Goal: Task Accomplishment & Management: Complete application form

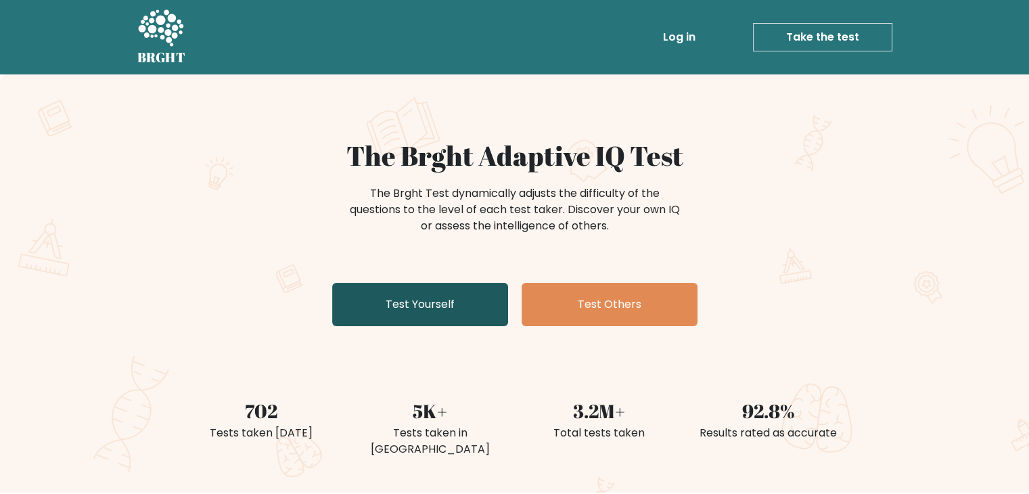
click at [417, 317] on link "Test Yourself" at bounding box center [420, 304] width 176 height 43
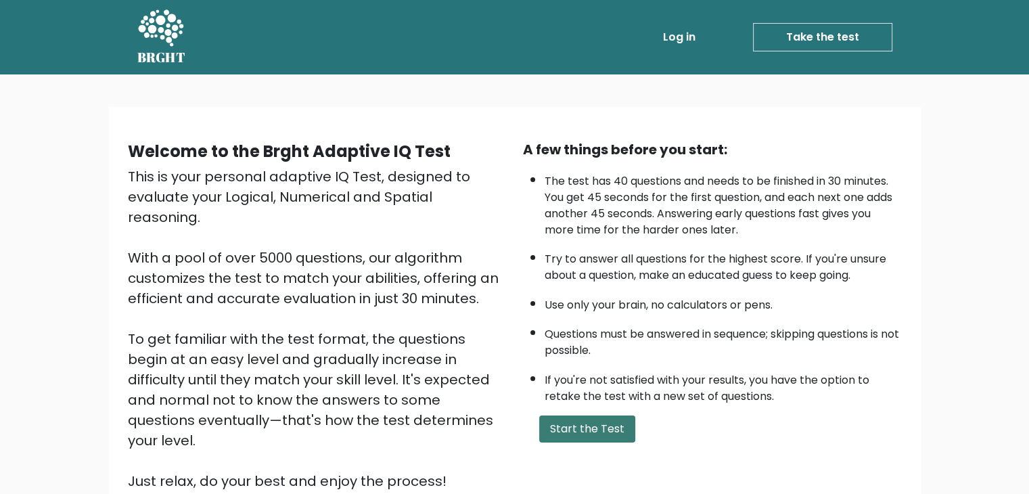
click at [616, 423] on button "Start the Test" at bounding box center [587, 428] width 96 height 27
click at [611, 426] on button "Start the Test" at bounding box center [587, 428] width 96 height 27
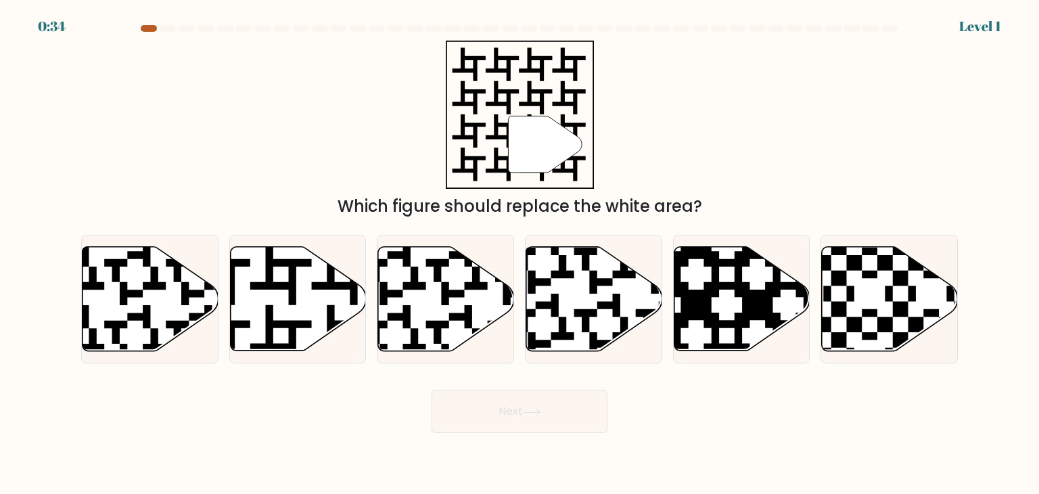
click at [152, 27] on div at bounding box center [149, 28] width 16 height 7
click at [149, 28] on div at bounding box center [149, 28] width 16 height 7
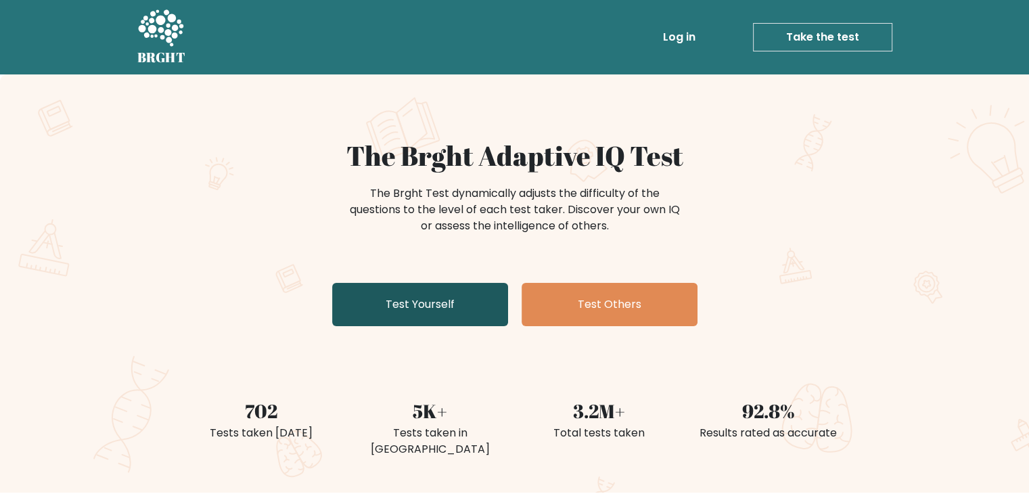
click at [490, 318] on link "Test Yourself" at bounding box center [420, 304] width 176 height 43
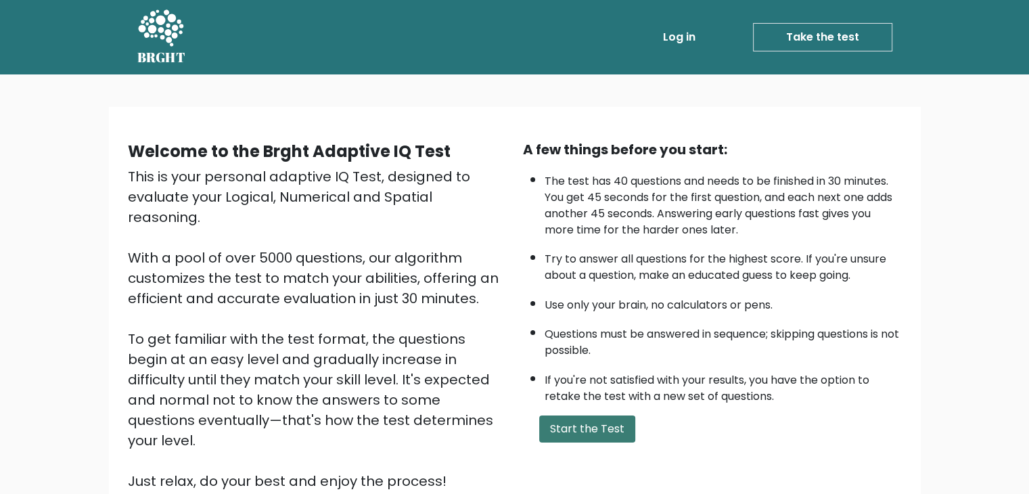
click at [616, 431] on button "Start the Test" at bounding box center [587, 428] width 96 height 27
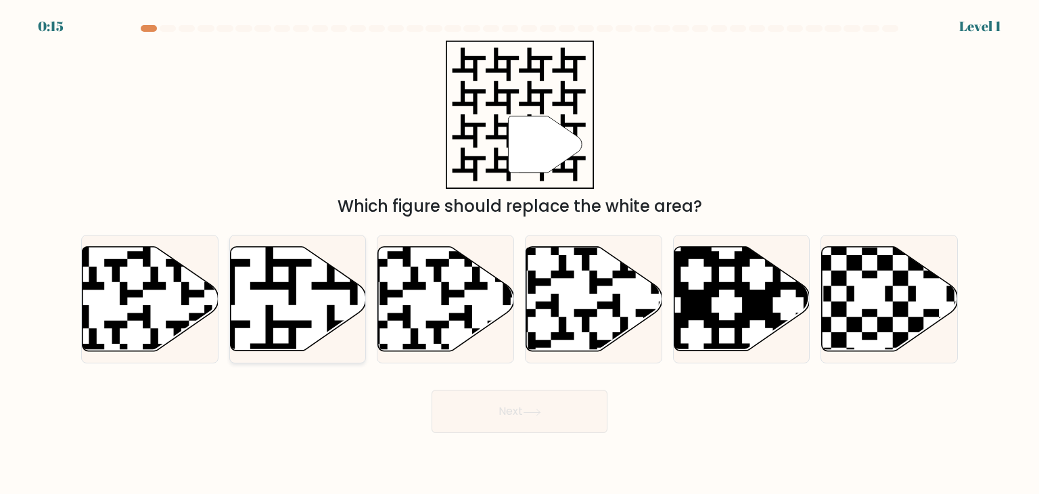
click at [263, 293] on icon at bounding box center [298, 299] width 136 height 104
click at [520, 254] on input "b." at bounding box center [520, 250] width 1 height 7
radio input "true"
click at [512, 408] on button "Next" at bounding box center [520, 411] width 176 height 43
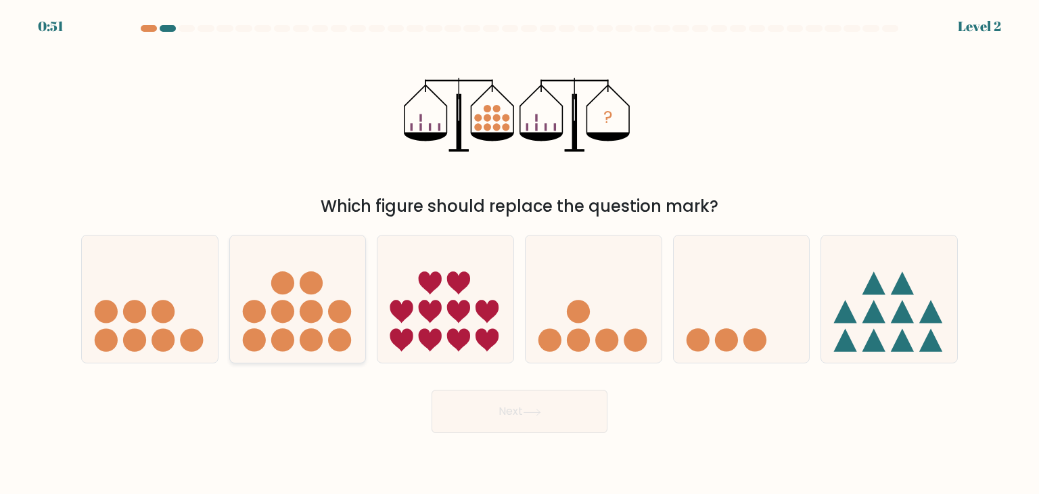
click at [303, 321] on icon at bounding box center [298, 299] width 136 height 112
click at [520, 254] on input "b." at bounding box center [520, 250] width 1 height 7
radio input "true"
click at [536, 412] on icon at bounding box center [532, 412] width 16 height 6
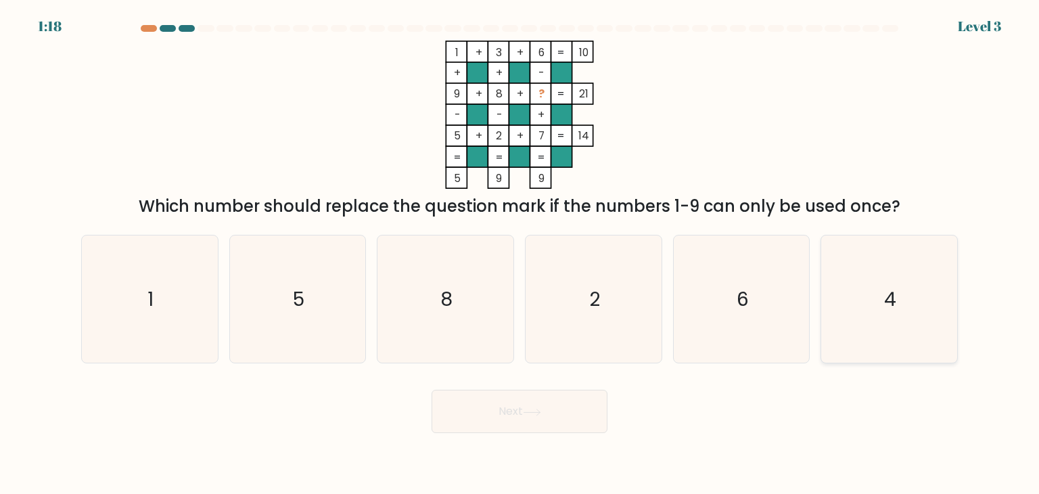
click at [906, 330] on icon "4" at bounding box center [889, 298] width 127 height 127
click at [520, 254] on input "f. 4" at bounding box center [520, 250] width 1 height 7
radio input "true"
click at [514, 404] on button "Next" at bounding box center [520, 411] width 176 height 43
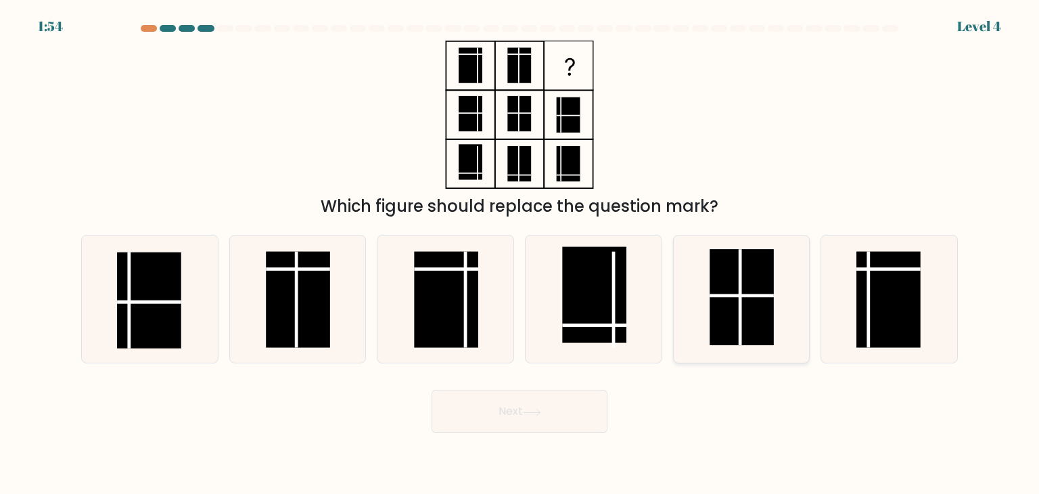
click at [720, 279] on rect at bounding box center [742, 297] width 64 height 96
click at [520, 254] on input "e." at bounding box center [520, 250] width 1 height 7
radio input "true"
click at [511, 425] on button "Next" at bounding box center [520, 411] width 176 height 43
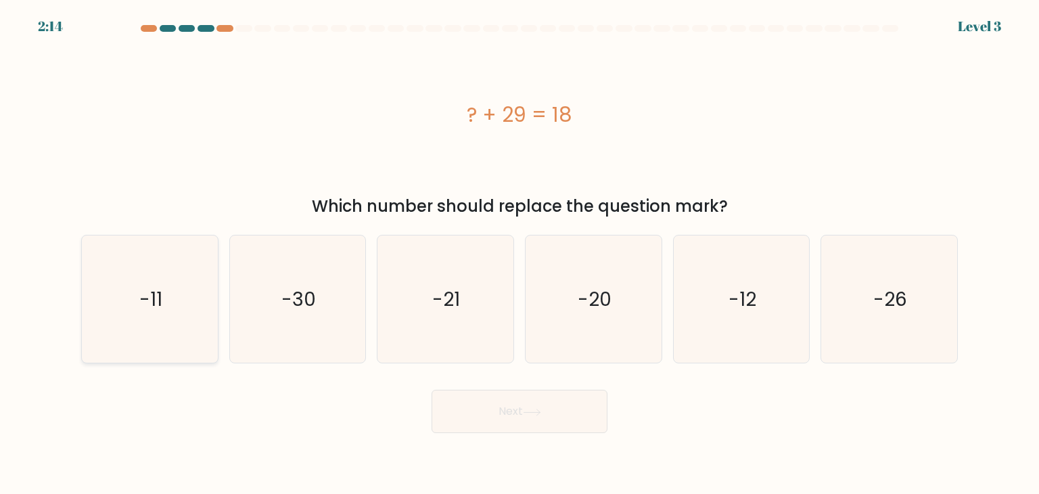
click at [139, 307] on text "-11" at bounding box center [150, 299] width 23 height 27
click at [520, 254] on input "a. -11" at bounding box center [520, 250] width 1 height 7
radio input "true"
click at [507, 415] on button "Next" at bounding box center [520, 411] width 176 height 43
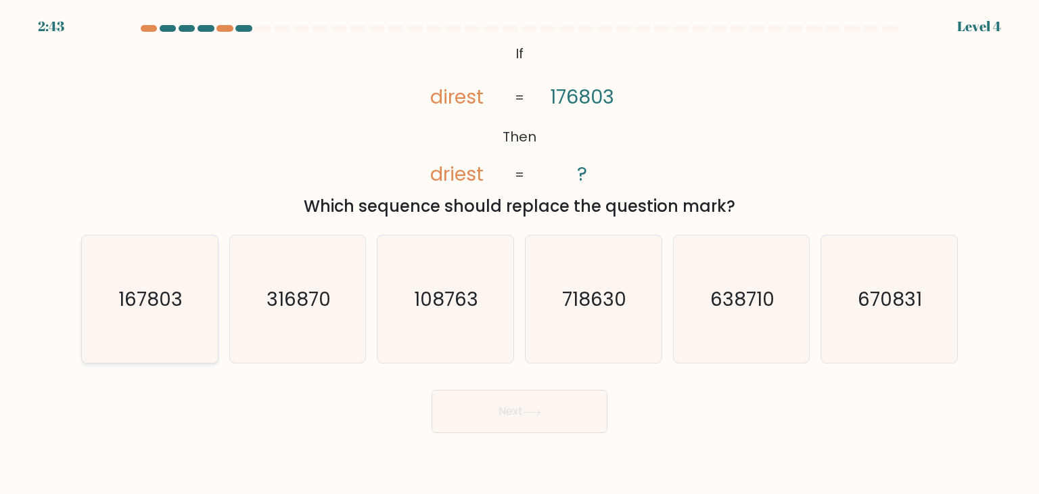
click at [161, 325] on icon "167803" at bounding box center [149, 298] width 127 height 127
click at [520, 254] on input "a. 167803" at bounding box center [520, 250] width 1 height 7
radio input "true"
click at [512, 420] on button "Next" at bounding box center [520, 411] width 176 height 43
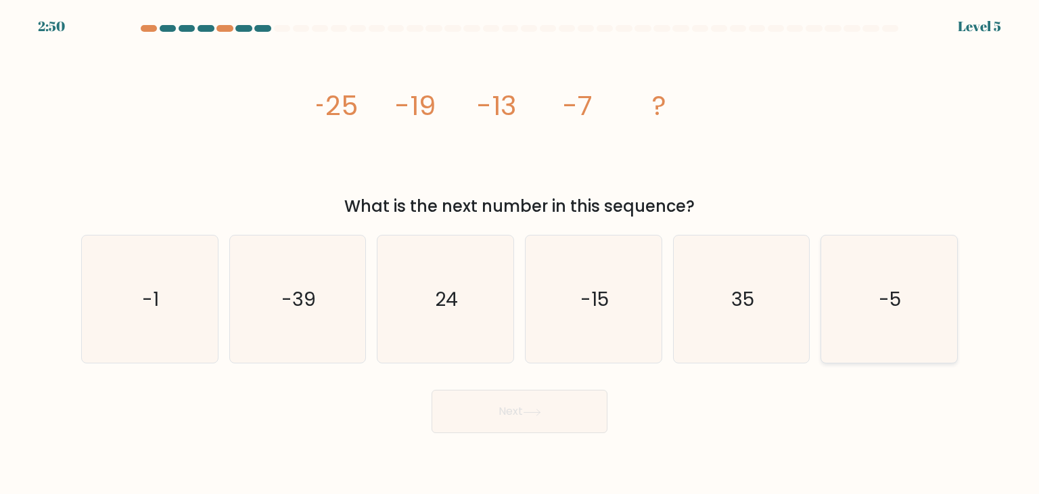
click at [863, 319] on icon "-5" at bounding box center [889, 298] width 127 height 127
click at [520, 254] on input "f. -5" at bounding box center [520, 250] width 1 height 7
radio input "true"
click at [574, 412] on button "Next" at bounding box center [520, 411] width 176 height 43
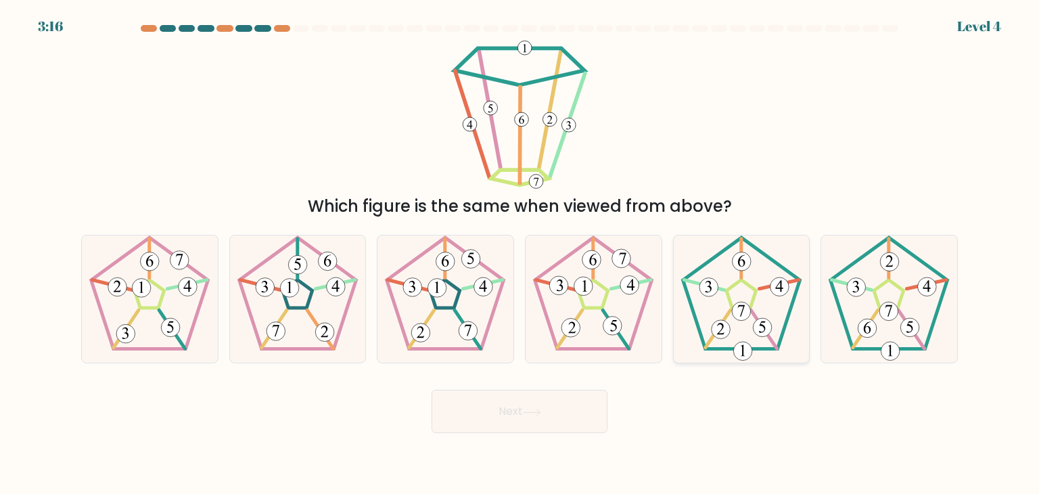
click at [774, 328] on icon at bounding box center [741, 298] width 127 height 127
click at [520, 254] on input "e." at bounding box center [520, 250] width 1 height 7
radio input "true"
click at [563, 423] on button "Next" at bounding box center [520, 411] width 176 height 43
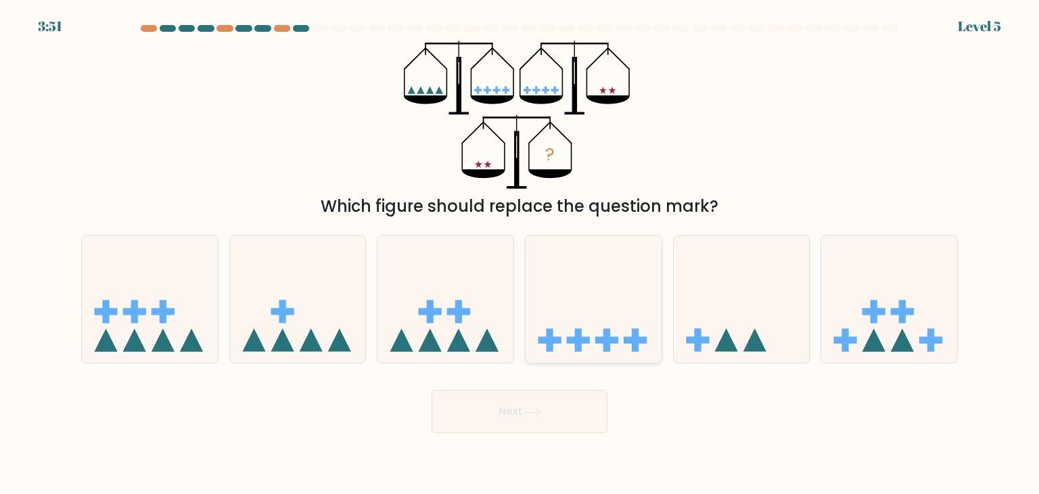
click at [620, 317] on icon at bounding box center [594, 299] width 136 height 112
click at [520, 254] on input "d." at bounding box center [520, 250] width 1 height 7
radio input "true"
click at [545, 406] on button "Next" at bounding box center [520, 411] width 176 height 43
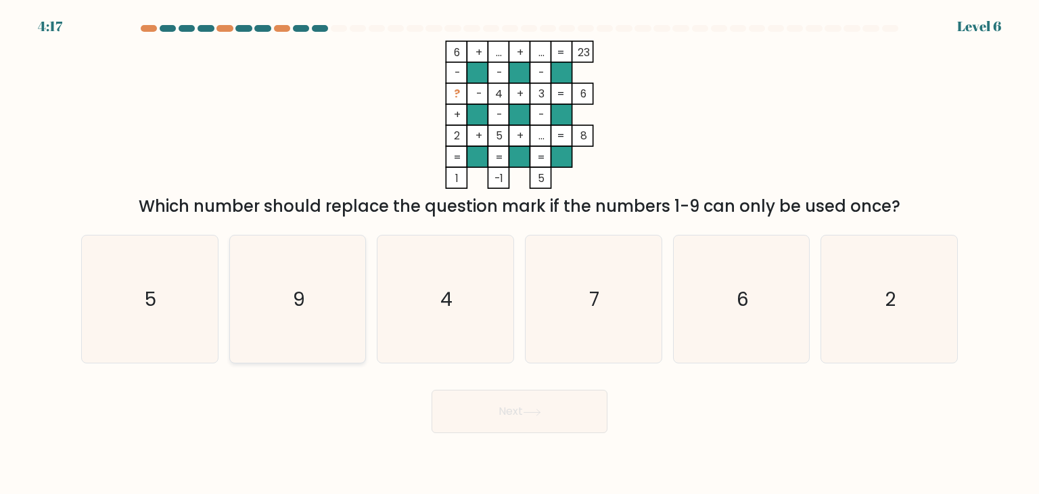
click at [341, 309] on icon "9" at bounding box center [297, 298] width 127 height 127
click at [520, 254] on input "b. 9" at bounding box center [520, 250] width 1 height 7
radio input "true"
click at [589, 339] on icon "7" at bounding box center [593, 298] width 127 height 127
click at [520, 254] on input "d. 7" at bounding box center [520, 250] width 1 height 7
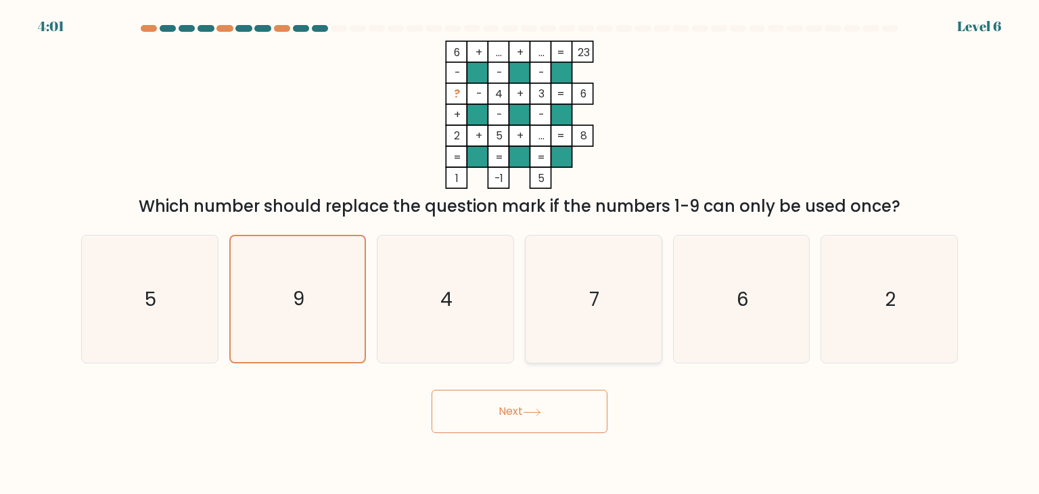
radio input "true"
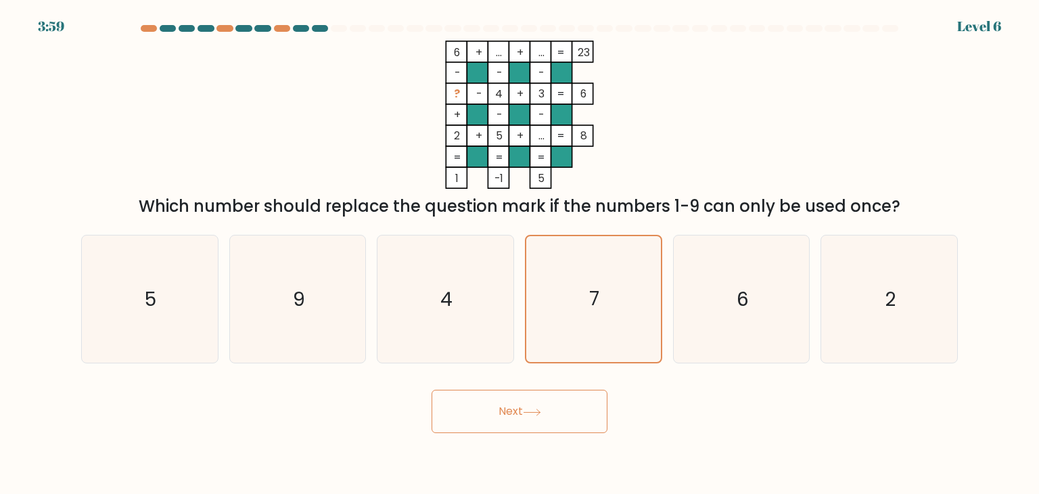
click at [541, 409] on icon at bounding box center [532, 412] width 18 height 7
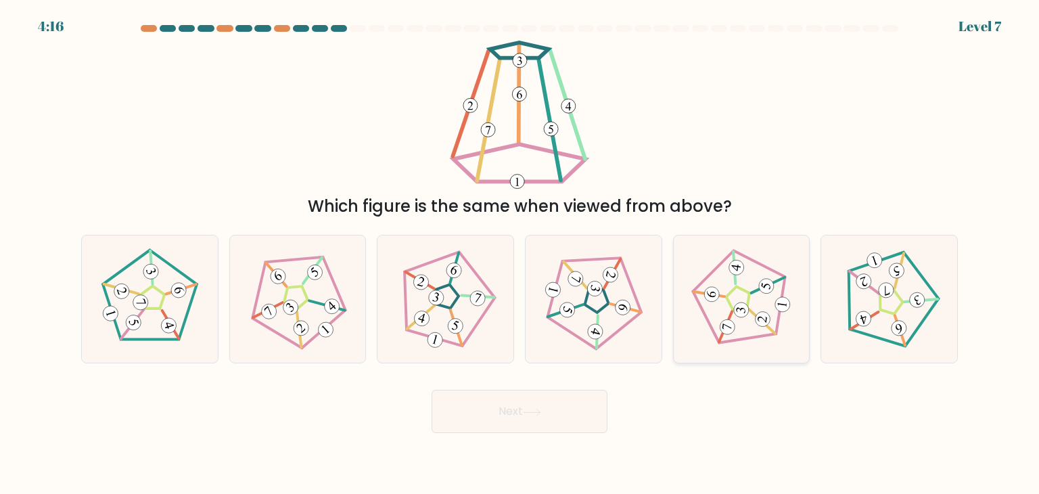
click at [761, 296] on icon at bounding box center [742, 299] width 102 height 102
click at [520, 254] on input "e." at bounding box center [520, 250] width 1 height 7
radio input "true"
click at [541, 409] on icon at bounding box center [532, 412] width 18 height 7
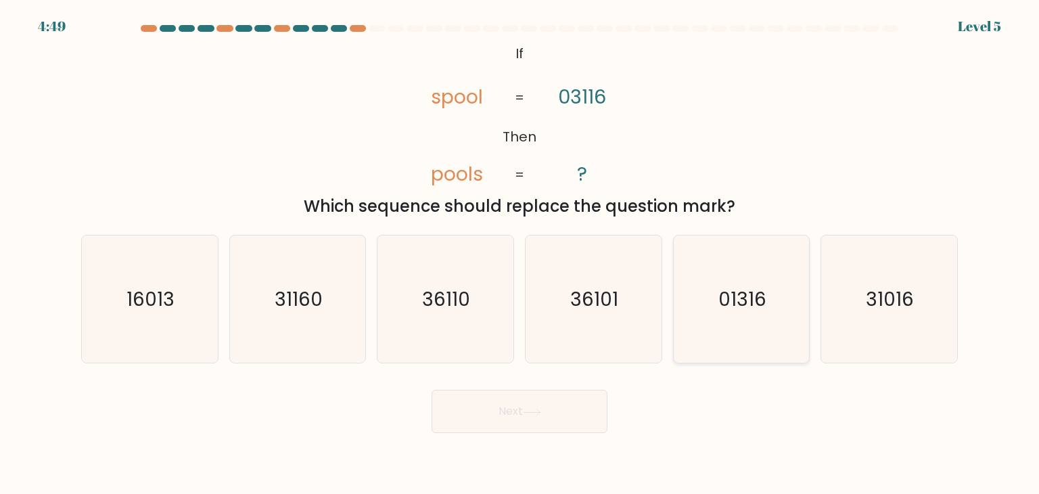
click at [719, 323] on icon "01316" at bounding box center [741, 298] width 127 height 127
click at [520, 254] on input "e. 01316" at bounding box center [520, 250] width 1 height 7
radio input "true"
click at [566, 377] on form "If ?" at bounding box center [519, 229] width 1039 height 408
click at [551, 396] on button "Next" at bounding box center [520, 411] width 176 height 43
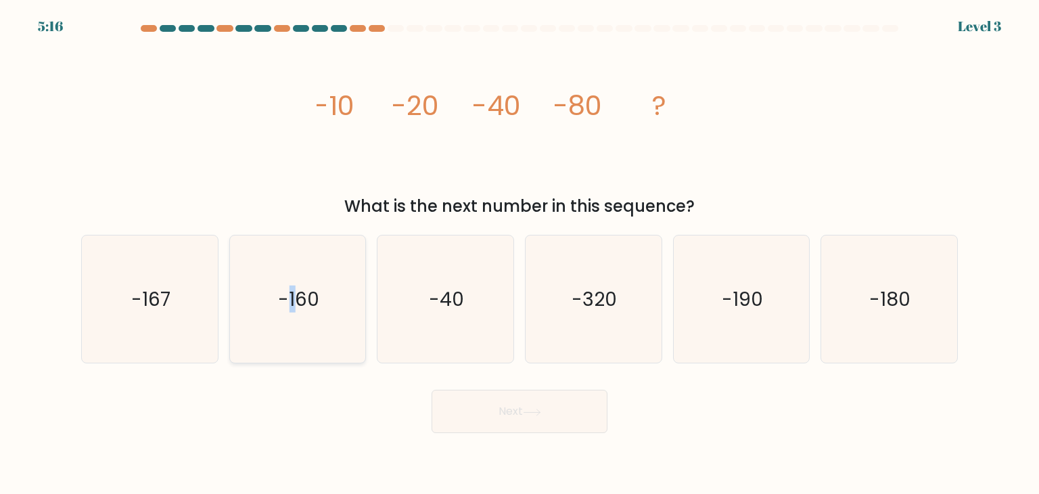
click at [290, 295] on text "-160" at bounding box center [298, 299] width 41 height 27
click at [690, 414] on div "Next" at bounding box center [519, 406] width 893 height 53
click at [287, 319] on icon "-160" at bounding box center [297, 298] width 127 height 127
click at [520, 254] on input "b. -160" at bounding box center [520, 250] width 1 height 7
radio input "true"
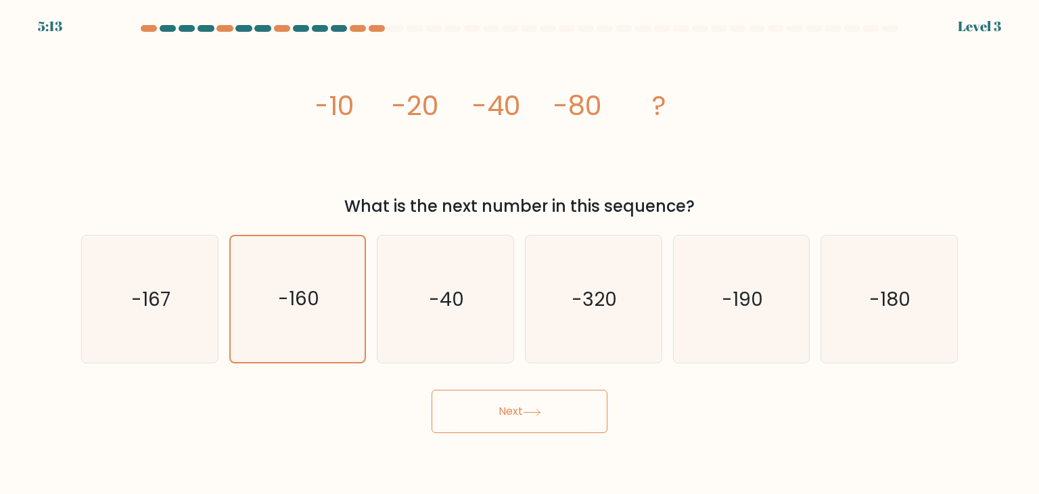
click at [536, 415] on icon at bounding box center [532, 412] width 18 height 7
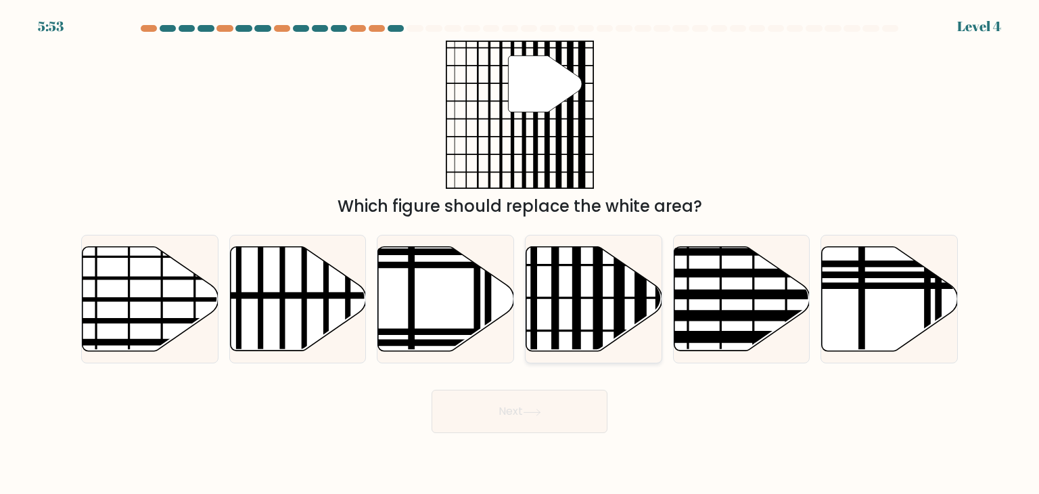
click at [619, 298] on line at bounding box center [619, 356] width 0 height 274
click at [520, 254] on input "d." at bounding box center [520, 250] width 1 height 7
radio input "true"
click at [552, 409] on button "Next" at bounding box center [520, 411] width 176 height 43
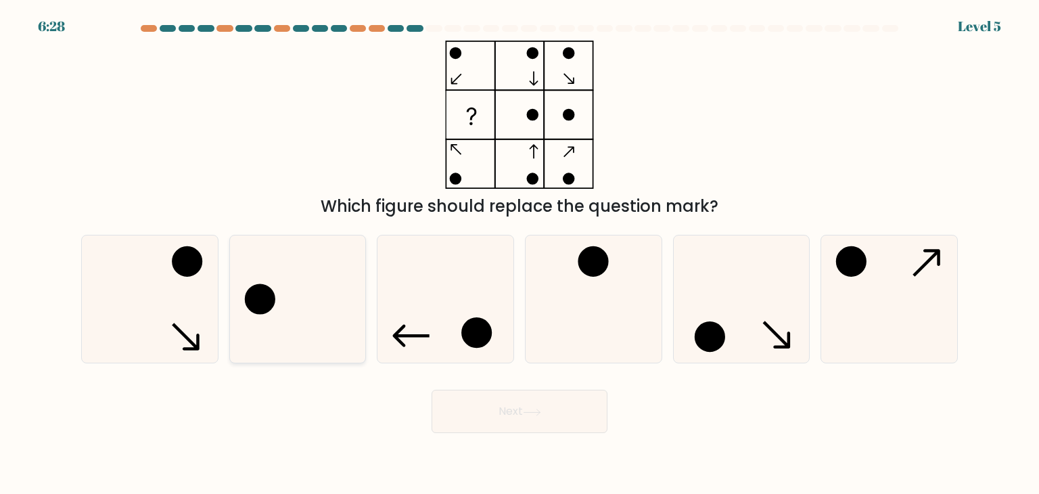
click at [340, 325] on icon at bounding box center [297, 298] width 127 height 127
click at [520, 254] on input "b." at bounding box center [520, 250] width 1 height 7
radio input "true"
click at [534, 416] on button "Next" at bounding box center [520, 411] width 176 height 43
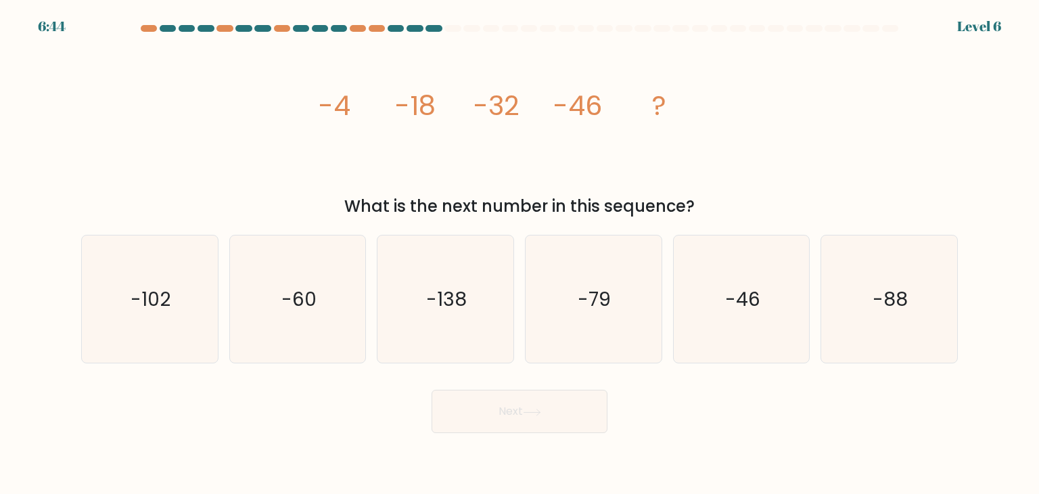
click at [517, 379] on form at bounding box center [519, 229] width 1039 height 408
click at [585, 312] on icon "-79" at bounding box center [593, 298] width 127 height 127
click at [520, 254] on input "d. -79" at bounding box center [520, 250] width 1 height 7
radio input "true"
click at [893, 342] on icon "-88" at bounding box center [889, 298] width 127 height 127
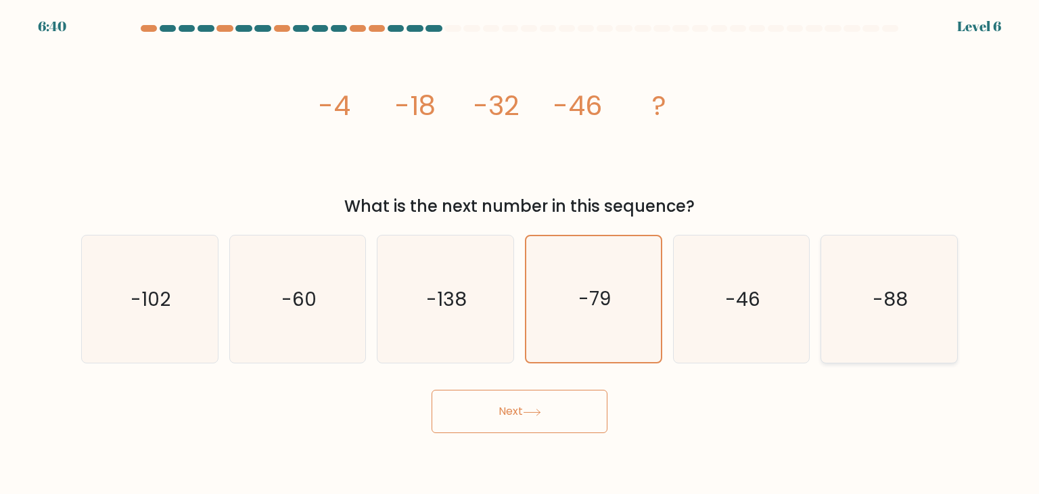
click at [520, 254] on input "f. -88" at bounding box center [520, 250] width 1 height 7
radio input "true"
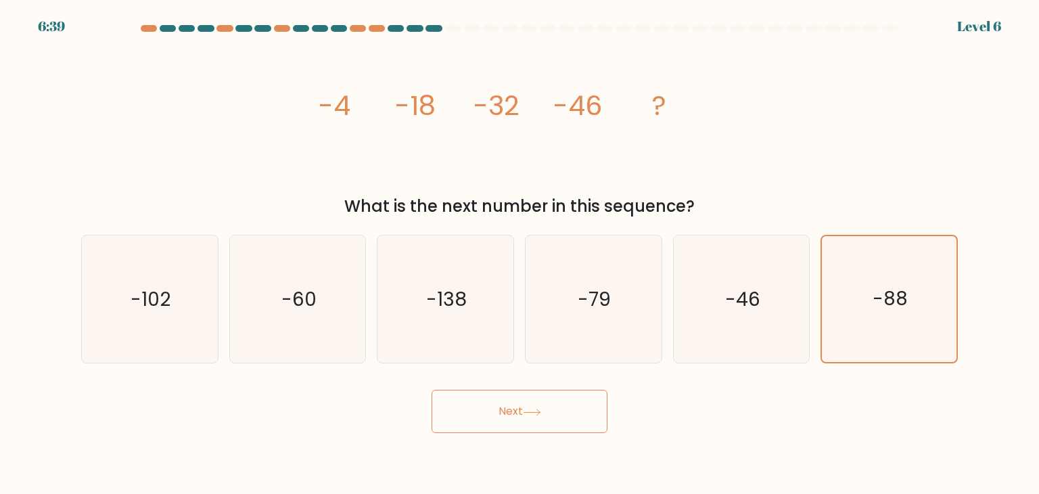
click at [609, 396] on div "Next" at bounding box center [519, 406] width 893 height 53
click at [481, 330] on icon "-138" at bounding box center [445, 298] width 127 height 127
click at [520, 254] on input "c. -138" at bounding box center [520, 250] width 1 height 7
radio input "true"
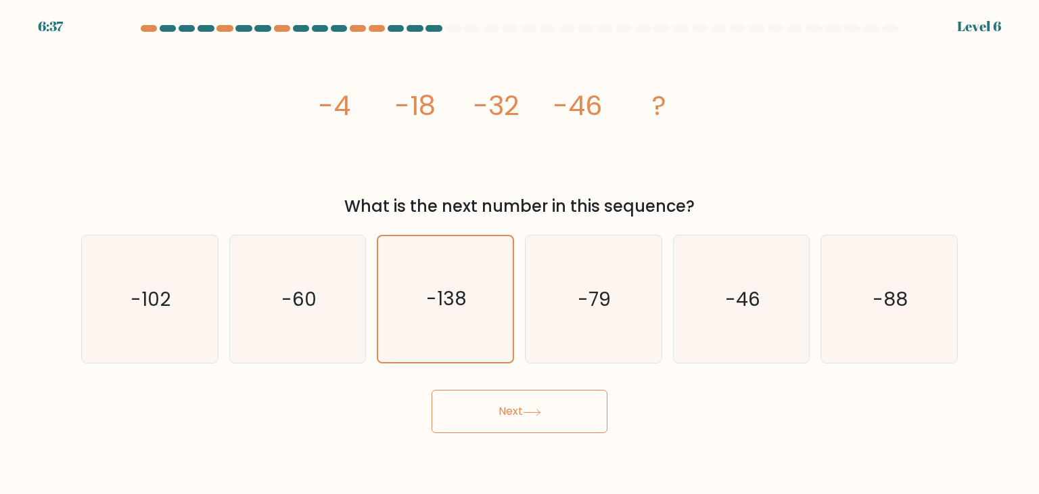
click at [507, 415] on button "Next" at bounding box center [520, 411] width 176 height 43
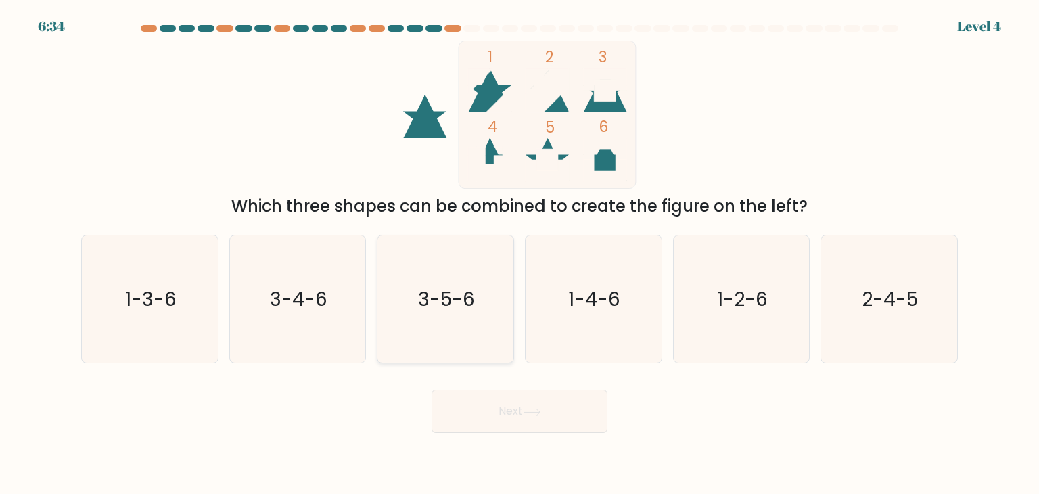
click at [472, 304] on text "3-5-6" at bounding box center [447, 299] width 57 height 27
click at [520, 254] on input "c. 3-5-6" at bounding box center [520, 250] width 1 height 7
radio input "true"
click at [547, 415] on button "Next" at bounding box center [520, 411] width 176 height 43
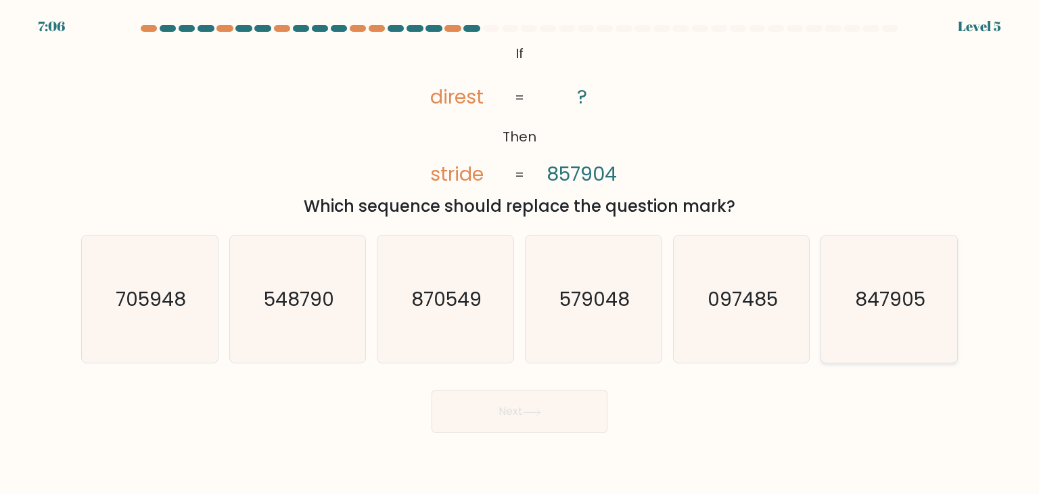
click at [905, 319] on icon "847905" at bounding box center [889, 298] width 127 height 127
click at [520, 254] on input "f. 847905" at bounding box center [520, 250] width 1 height 7
radio input "true"
click at [558, 427] on button "Next" at bounding box center [520, 411] width 176 height 43
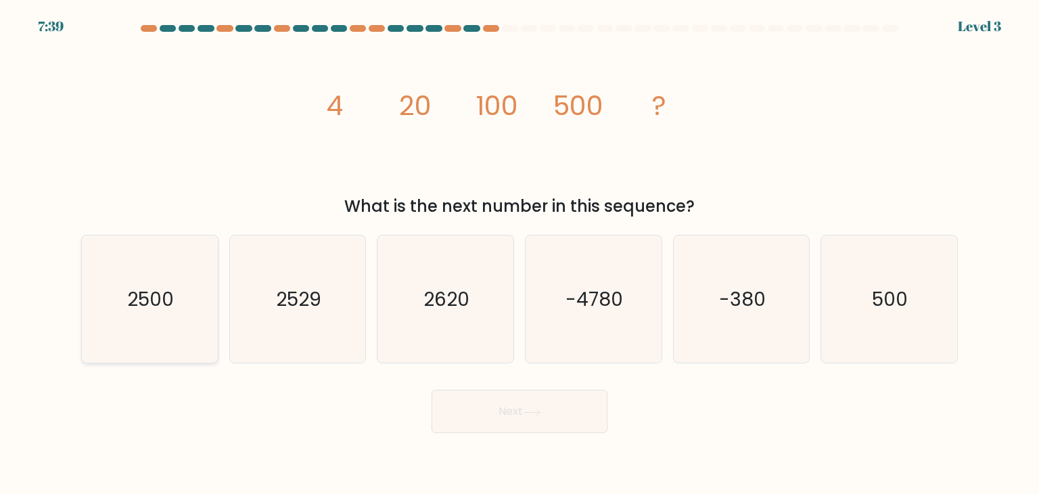
click at [170, 276] on icon "2500" at bounding box center [149, 298] width 127 height 127
click at [520, 254] on input "a. 2500" at bounding box center [520, 250] width 1 height 7
radio input "true"
click at [528, 396] on button "Next" at bounding box center [520, 411] width 176 height 43
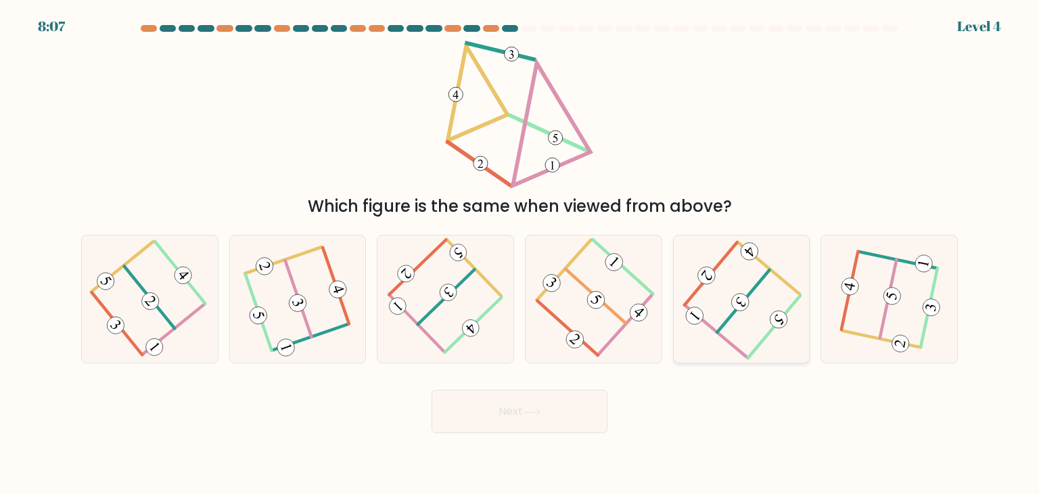
click at [755, 309] on icon at bounding box center [741, 299] width 102 height 102
click at [520, 254] on input "e." at bounding box center [520, 250] width 1 height 7
radio input "true"
click at [563, 403] on button "Next" at bounding box center [520, 411] width 176 height 43
click at [745, 323] on icon at bounding box center [741, 299] width 101 height 101
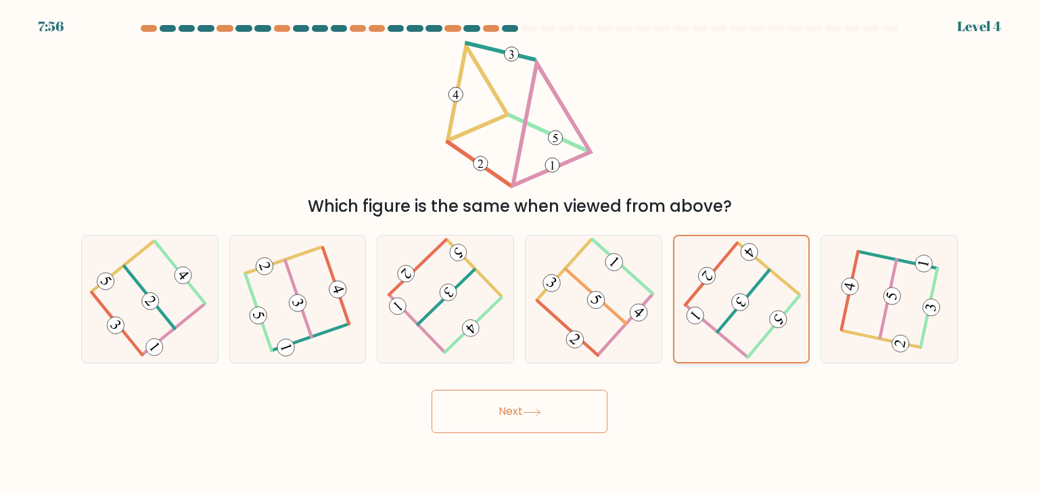
click at [520, 254] on input "e." at bounding box center [520, 250] width 1 height 7
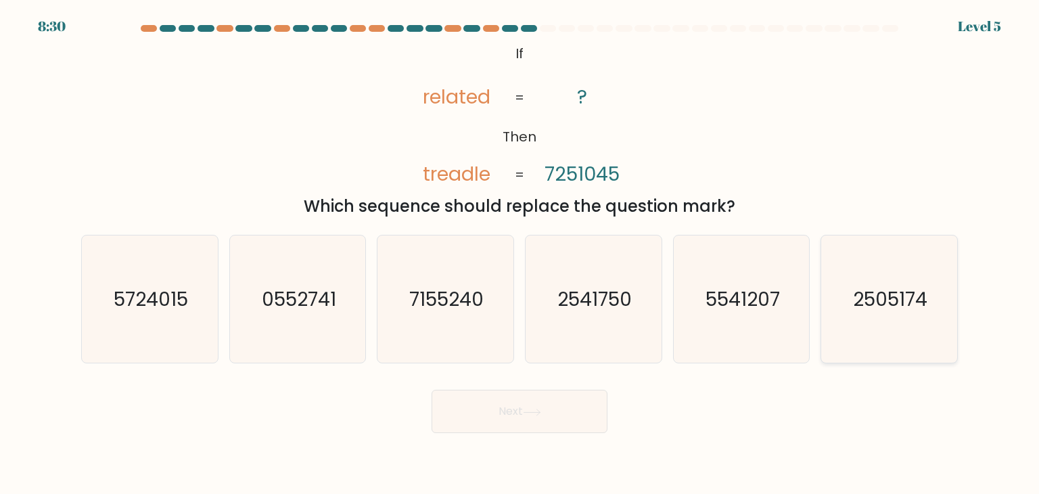
click at [896, 302] on text "2505174" at bounding box center [890, 299] width 74 height 27
click at [520, 254] on input "f. 2505174" at bounding box center [520, 250] width 1 height 7
radio input "true"
click at [579, 420] on button "Next" at bounding box center [520, 411] width 176 height 43
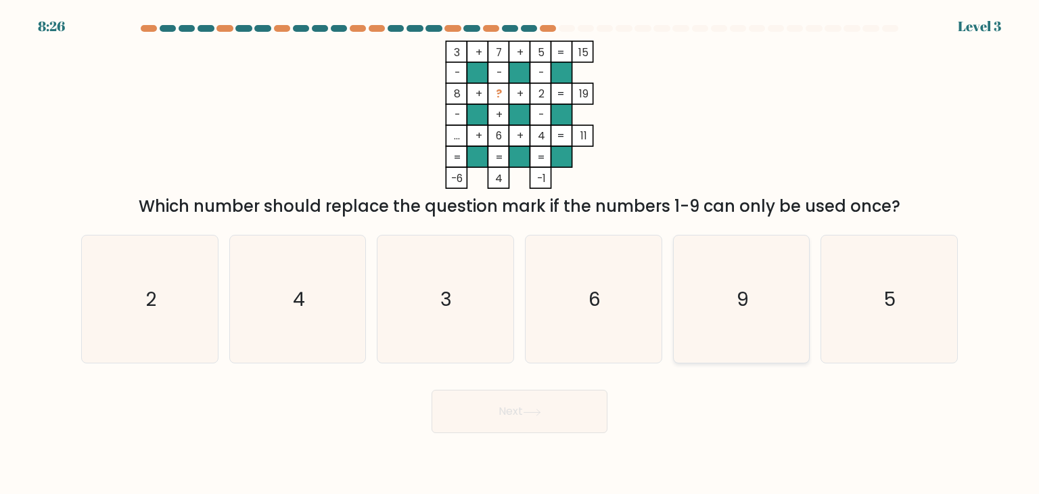
click at [717, 331] on icon "9" at bounding box center [741, 298] width 127 height 127
click at [520, 254] on input "e. 9" at bounding box center [520, 250] width 1 height 7
radio input "true"
click at [579, 403] on button "Next" at bounding box center [520, 411] width 176 height 43
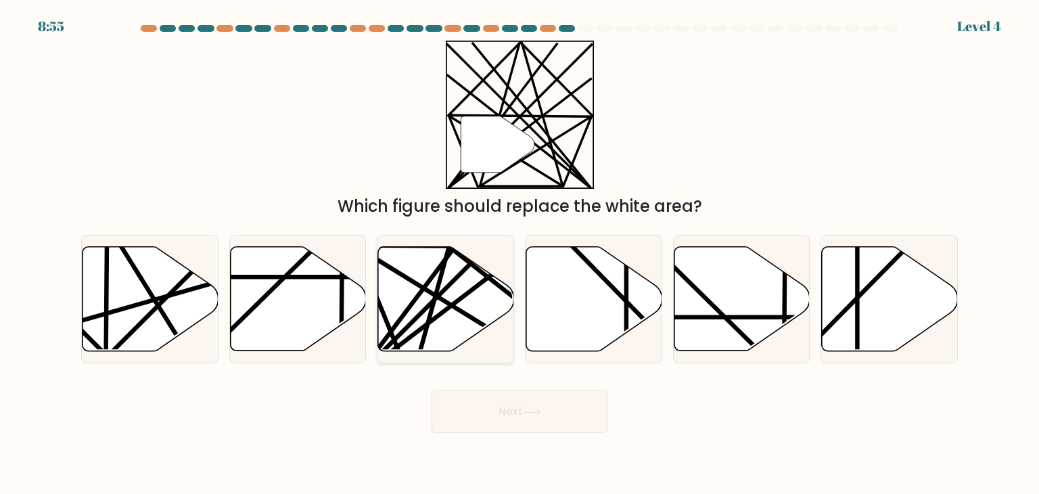
click at [466, 319] on icon at bounding box center [446, 299] width 136 height 104
click at [520, 254] on input "c." at bounding box center [520, 250] width 1 height 7
radio input "true"
click at [560, 407] on button "Next" at bounding box center [520, 411] width 176 height 43
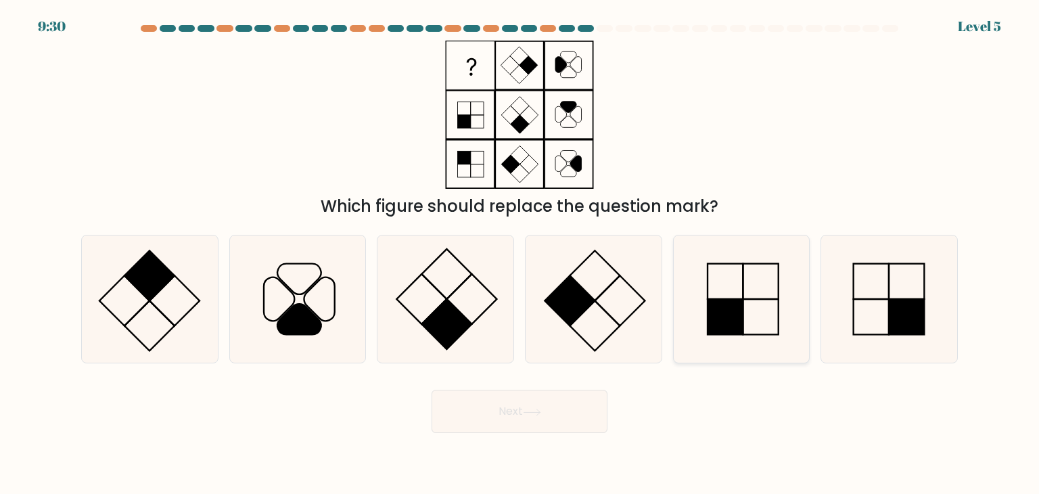
click at [736, 315] on rect at bounding box center [725, 316] width 35 height 35
click at [520, 254] on input "e." at bounding box center [520, 250] width 1 height 7
radio input "true"
click at [512, 420] on button "Next" at bounding box center [520, 411] width 176 height 43
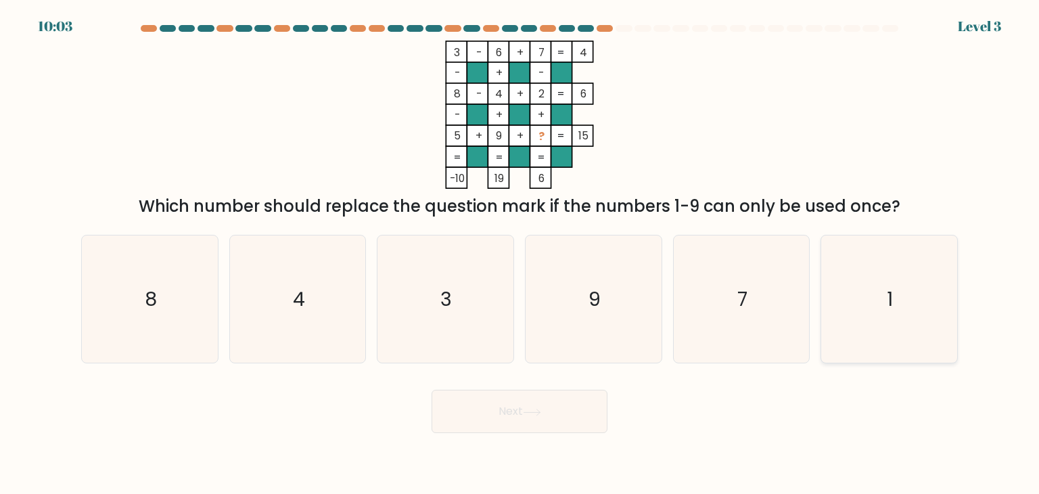
click at [915, 309] on icon "1" at bounding box center [889, 298] width 127 height 127
click at [520, 254] on input "f. 1" at bounding box center [520, 250] width 1 height 7
radio input "true"
click at [586, 402] on button "Next" at bounding box center [520, 411] width 176 height 43
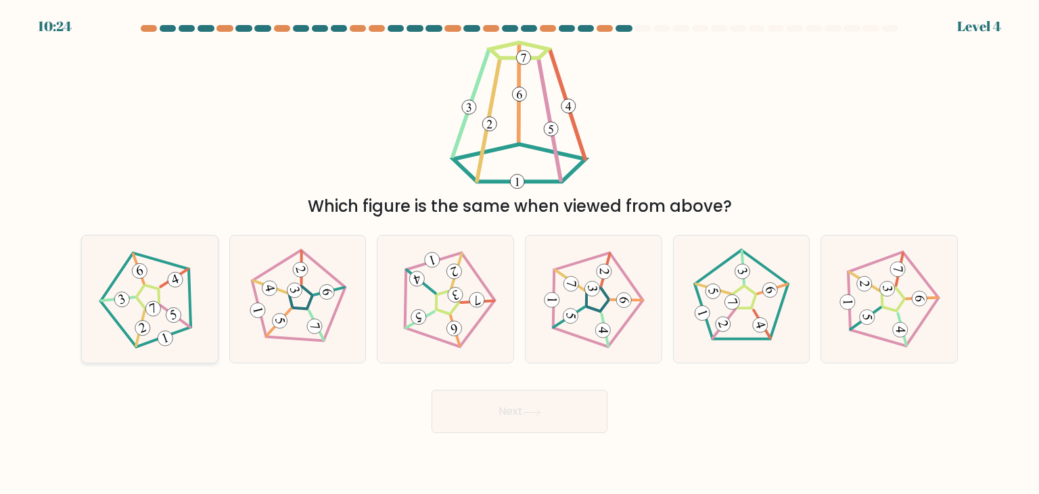
click at [181, 339] on icon at bounding box center [150, 299] width 102 height 102
click at [520, 254] on input "a." at bounding box center [520, 250] width 1 height 7
radio input "true"
click at [553, 409] on button "Next" at bounding box center [520, 411] width 176 height 43
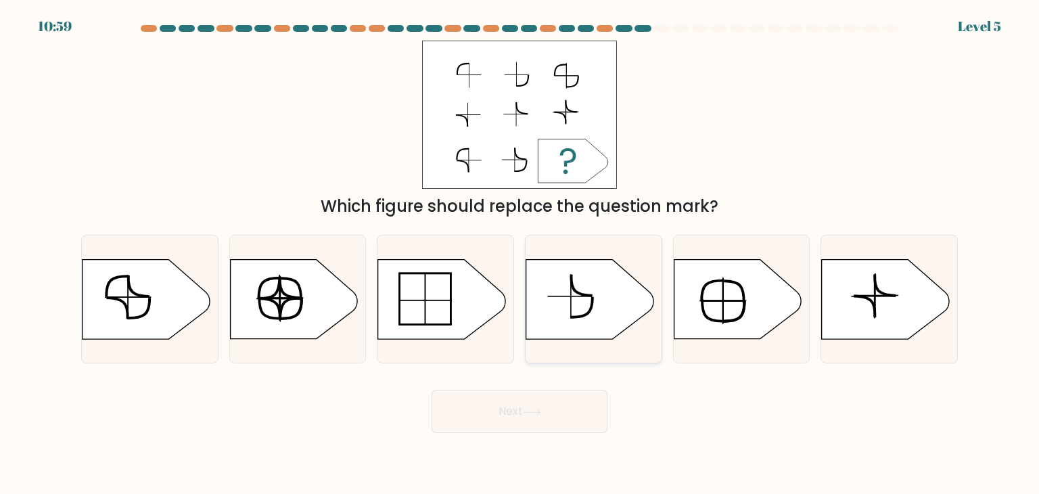
click at [590, 311] on icon at bounding box center [581, 307] width 22 height 20
click at [520, 254] on input "d." at bounding box center [520, 250] width 1 height 7
radio input "true"
click at [874, 293] on rect at bounding box center [874, 296] width 1 height 44
click at [520, 254] on input "f." at bounding box center [520, 250] width 1 height 7
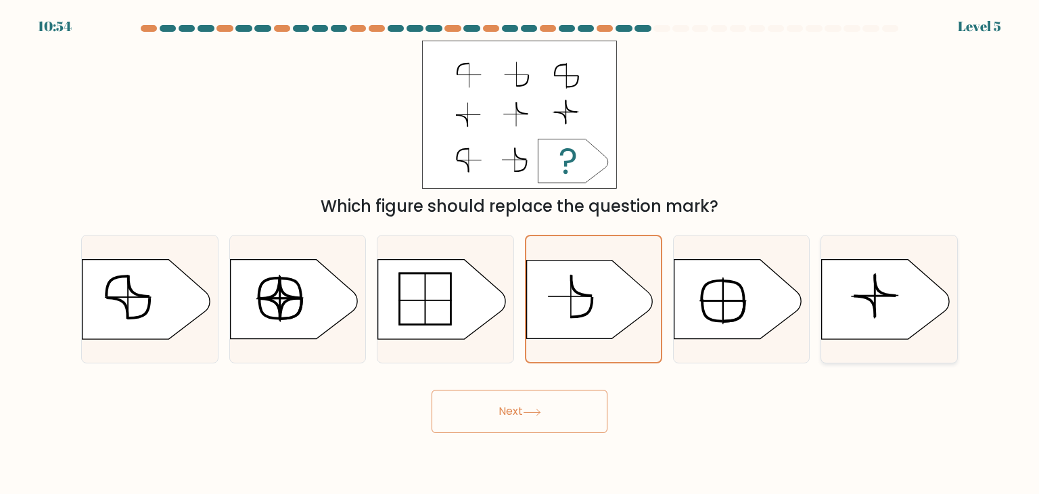
radio input "true"
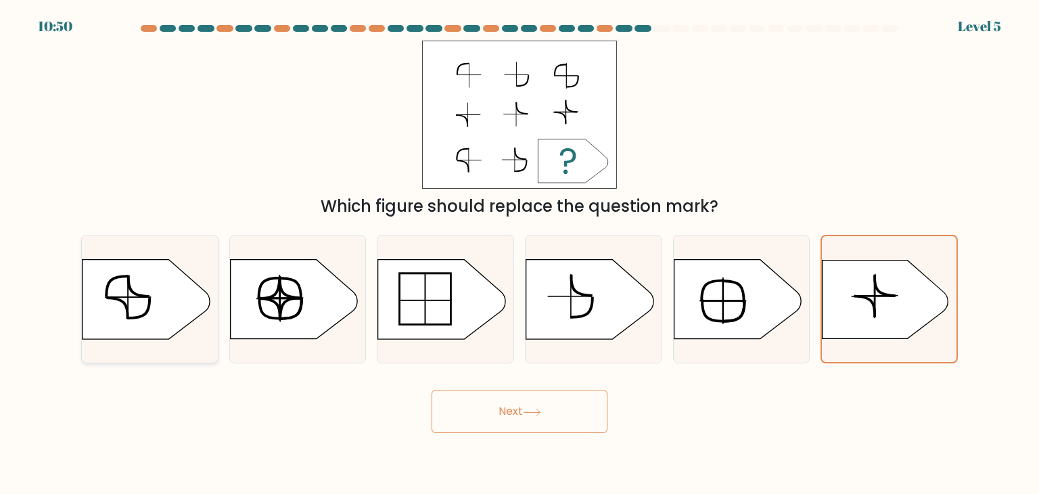
click at [178, 319] on icon at bounding box center [146, 299] width 127 height 79
click at [520, 254] on input "a." at bounding box center [520, 250] width 1 height 7
radio input "true"
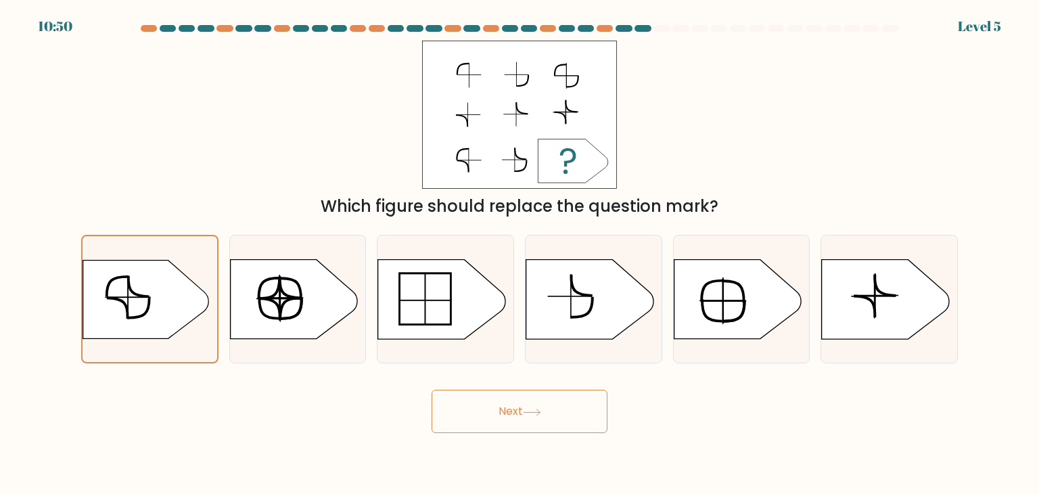
click at [536, 399] on button "Next" at bounding box center [520, 411] width 176 height 43
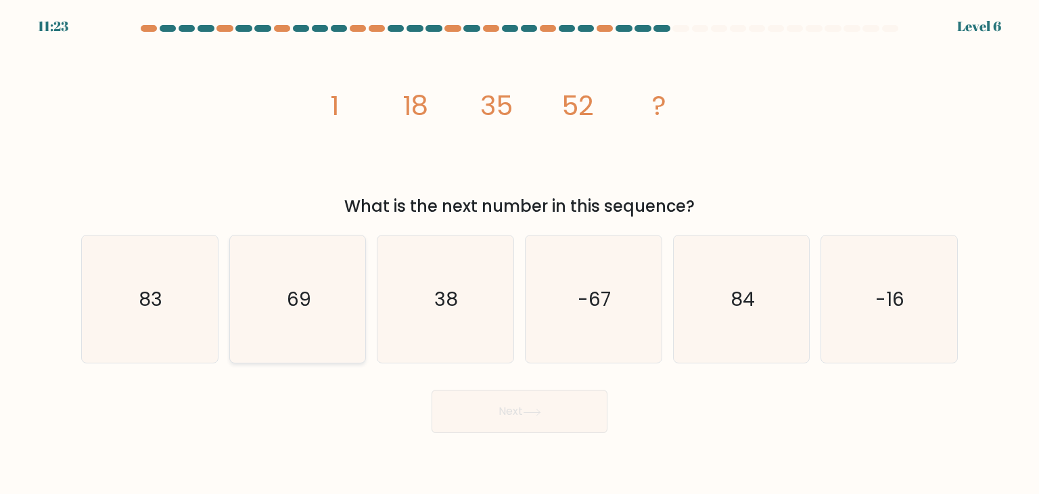
click at [297, 353] on icon "69" at bounding box center [297, 298] width 127 height 127
click at [520, 254] on input "b. 69" at bounding box center [520, 250] width 1 height 7
radio input "true"
click at [468, 384] on div "Next" at bounding box center [519, 406] width 893 height 53
click at [473, 393] on button "Next" at bounding box center [520, 411] width 176 height 43
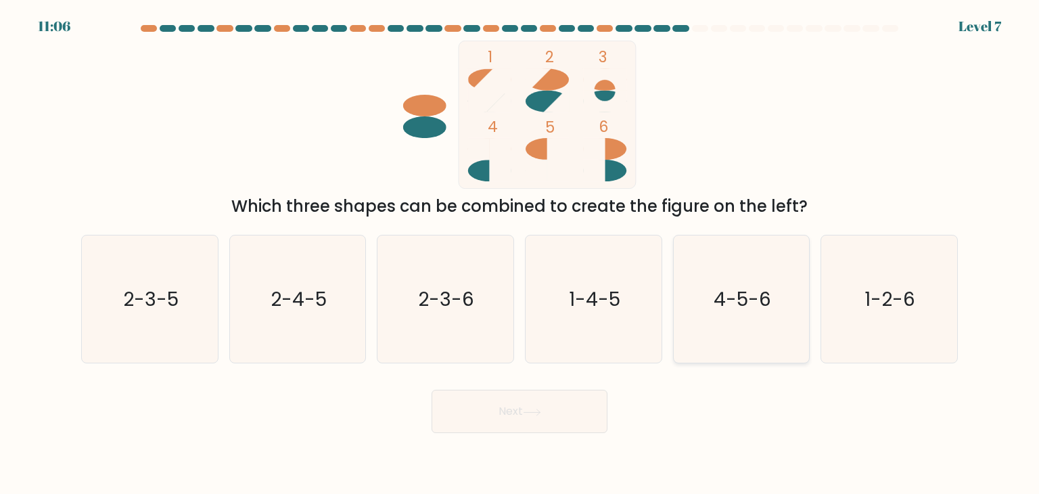
click at [747, 309] on text "4-5-6" at bounding box center [743, 299] width 58 height 27
click at [520, 254] on input "e. 4-5-6" at bounding box center [520, 250] width 1 height 7
radio input "true"
click at [531, 414] on icon at bounding box center [532, 412] width 18 height 7
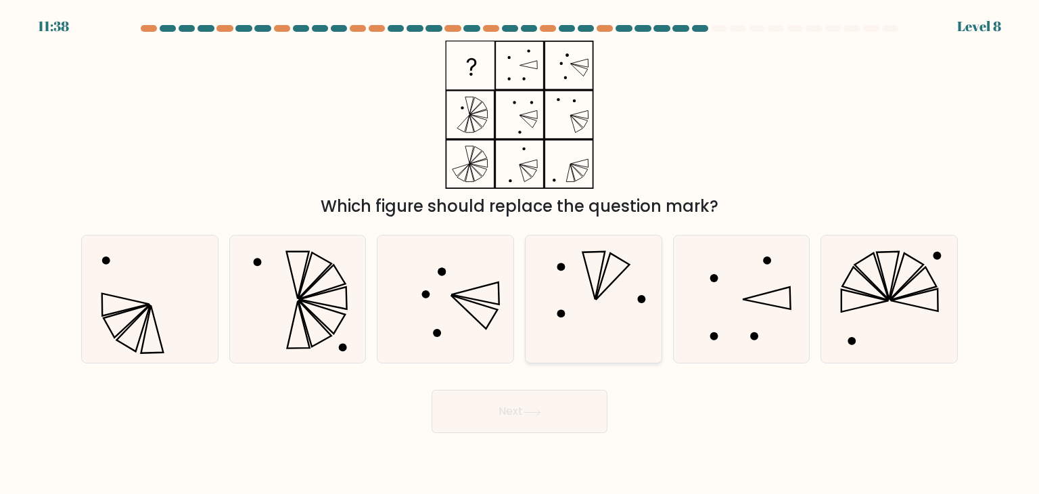
click at [610, 294] on icon at bounding box center [593, 298] width 127 height 127
click at [520, 254] on input "d." at bounding box center [520, 250] width 1 height 7
radio input "true"
click at [873, 296] on icon at bounding box center [865, 301] width 47 height 22
click at [520, 254] on input "f." at bounding box center [520, 250] width 1 height 7
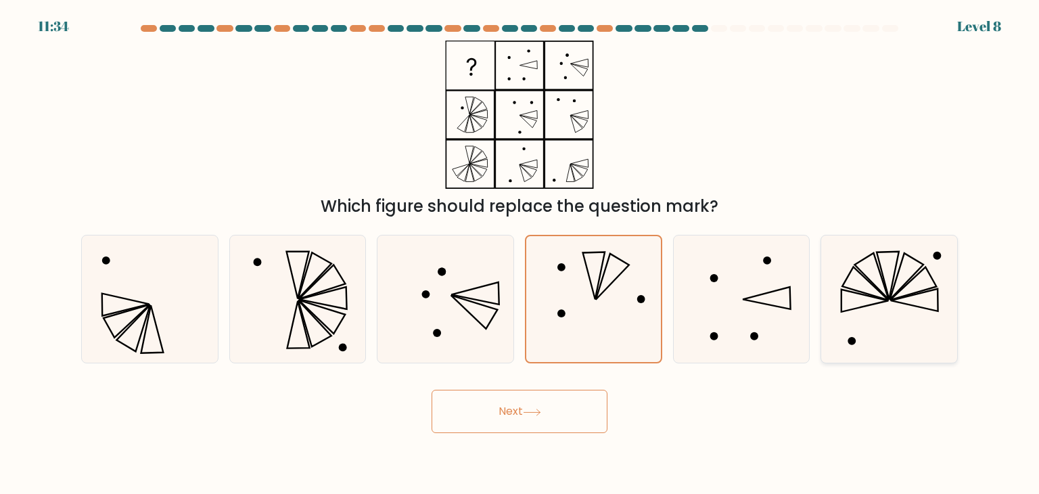
radio input "true"
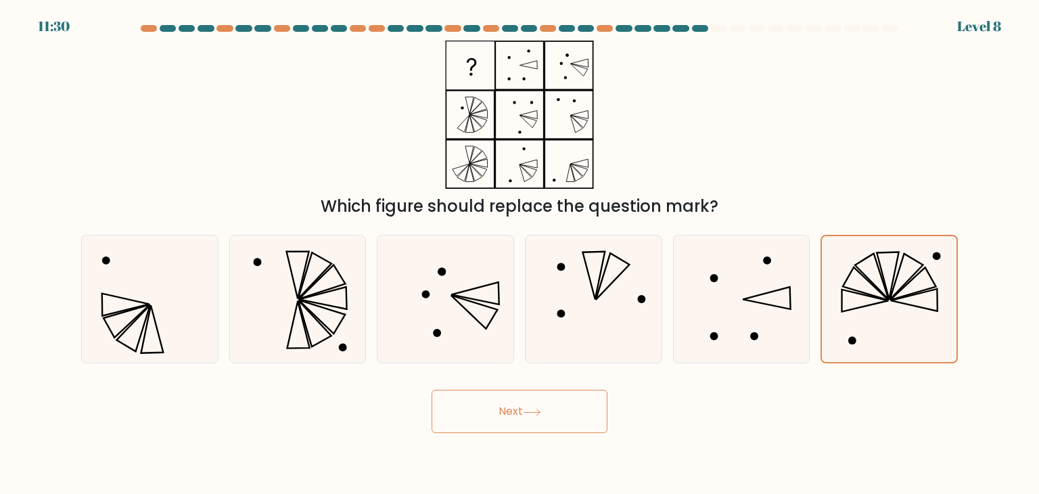
click at [552, 418] on button "Next" at bounding box center [520, 411] width 176 height 43
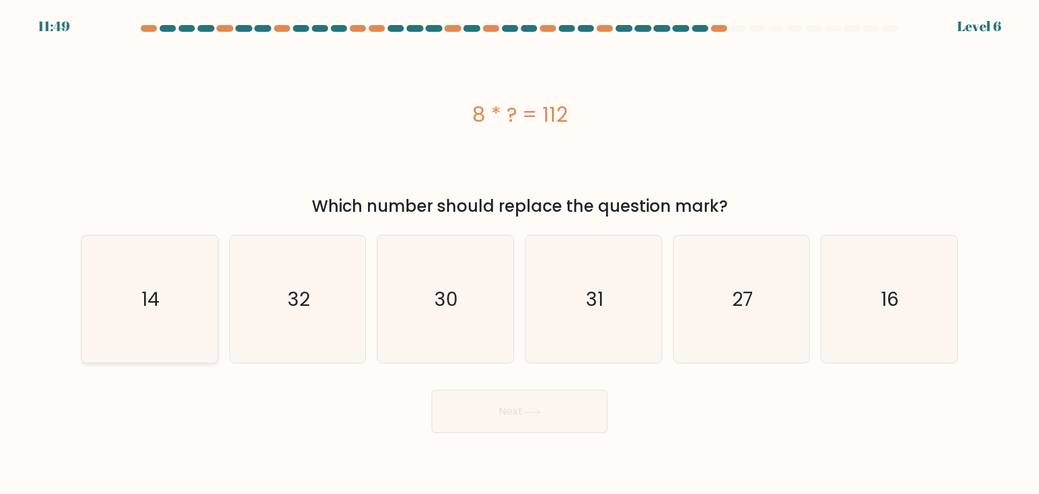
click at [192, 297] on icon "14" at bounding box center [149, 298] width 127 height 127
click at [520, 254] on input "a. 14" at bounding box center [520, 250] width 1 height 7
radio input "true"
click at [544, 432] on button "Next" at bounding box center [520, 411] width 176 height 43
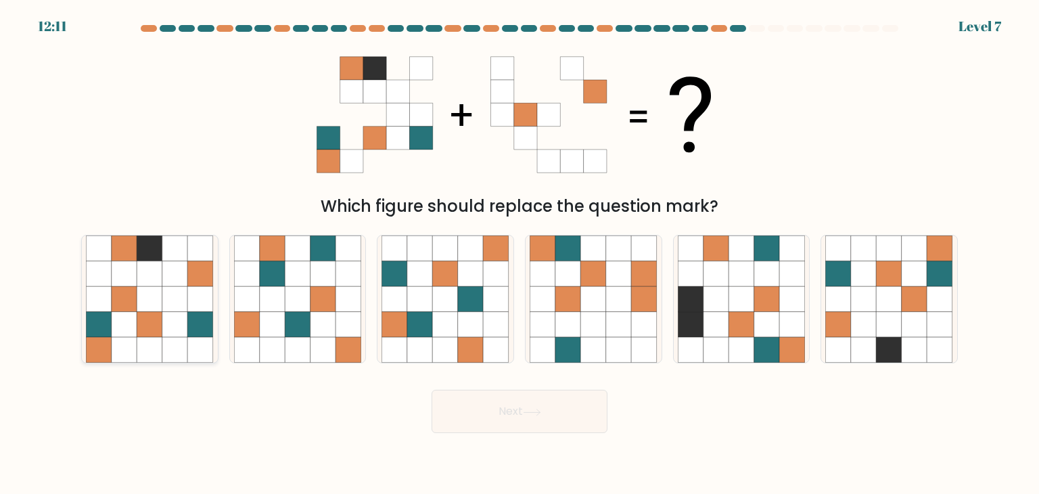
click at [181, 280] on icon at bounding box center [175, 274] width 26 height 26
click at [520, 254] on input "a." at bounding box center [520, 250] width 1 height 7
radio input "true"
click at [563, 411] on button "Next" at bounding box center [520, 411] width 176 height 43
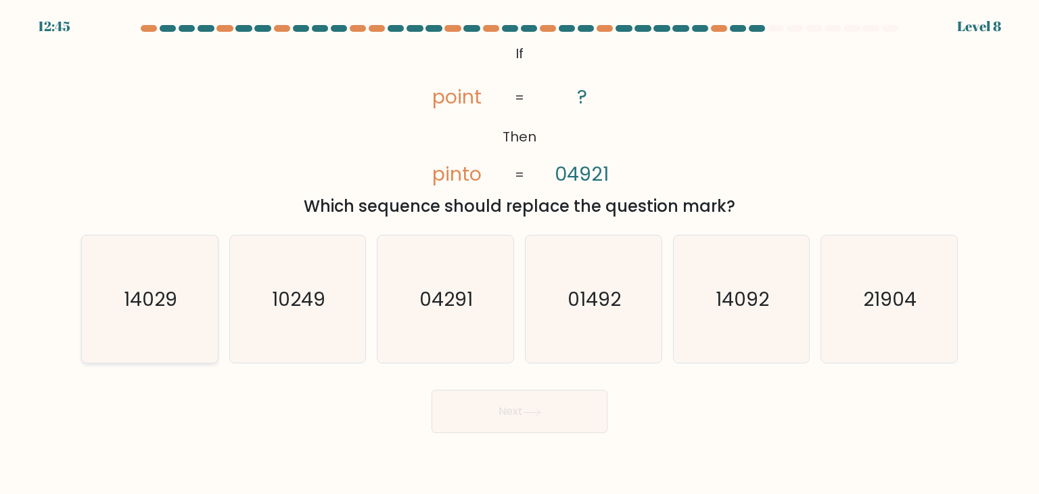
click at [173, 300] on text "14029" at bounding box center [151, 299] width 53 height 27
click at [520, 254] on input "a. 14029" at bounding box center [520, 250] width 1 height 7
radio input "true"
click at [471, 406] on button "Next" at bounding box center [520, 411] width 176 height 43
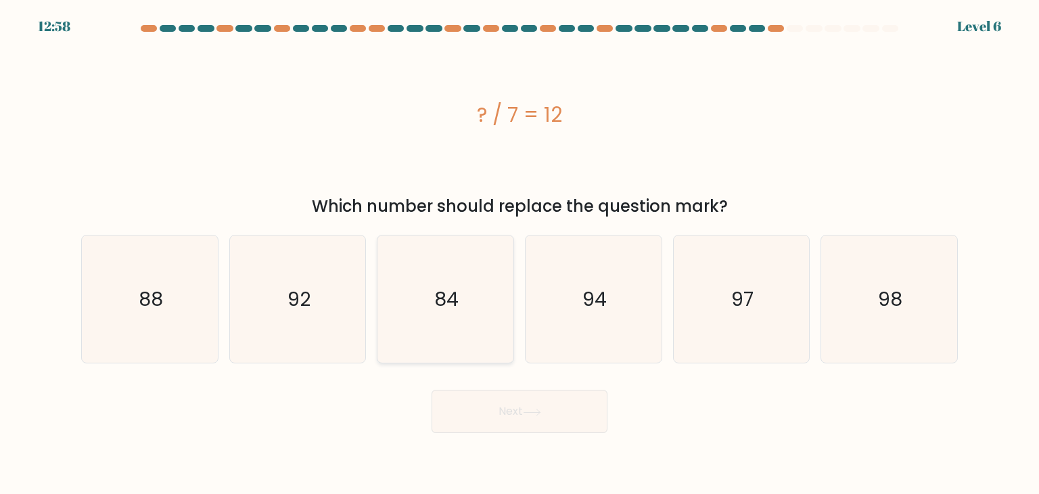
click at [409, 278] on icon "84" at bounding box center [445, 298] width 127 height 127
click at [520, 254] on input "c. 84" at bounding box center [520, 250] width 1 height 7
radio input "true"
click at [502, 447] on body "12:57 Level 6" at bounding box center [519, 247] width 1039 height 494
click at [514, 411] on button "Next" at bounding box center [520, 411] width 176 height 43
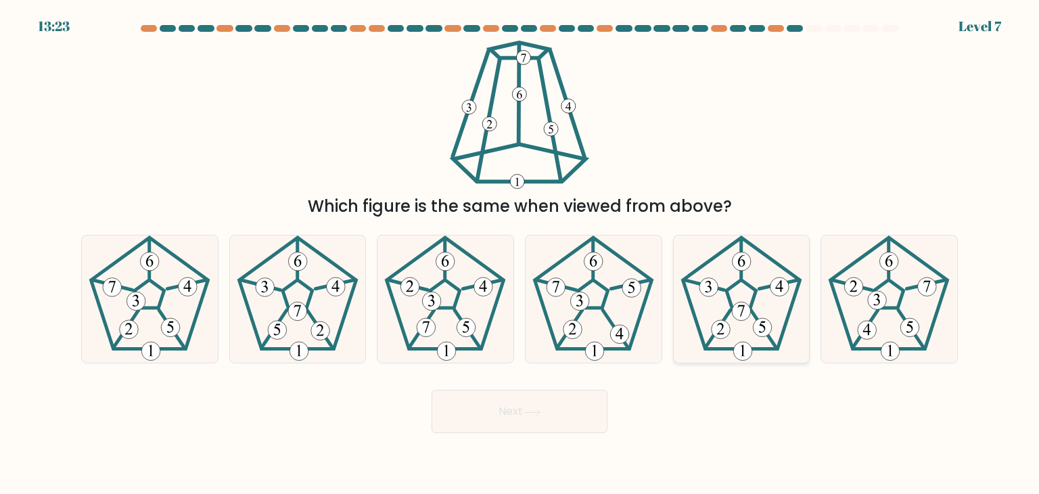
click at [756, 307] on icon at bounding box center [741, 298] width 127 height 127
click at [520, 254] on input "e." at bounding box center [520, 250] width 1 height 7
radio input "true"
click at [495, 412] on button "Next" at bounding box center [520, 411] width 176 height 43
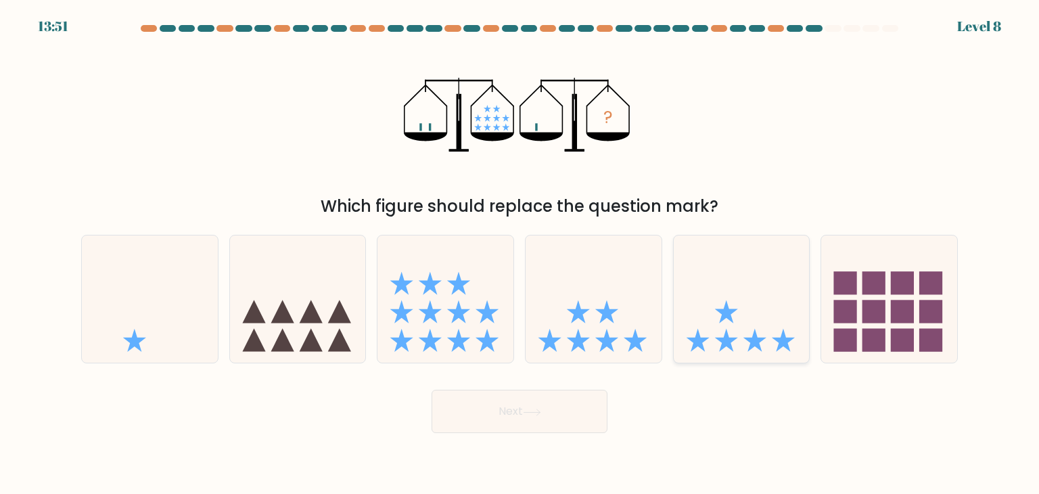
click at [721, 325] on icon at bounding box center [742, 299] width 136 height 112
click at [520, 254] on input "e." at bounding box center [520, 250] width 1 height 7
radio input "true"
click at [530, 422] on button "Next" at bounding box center [520, 411] width 176 height 43
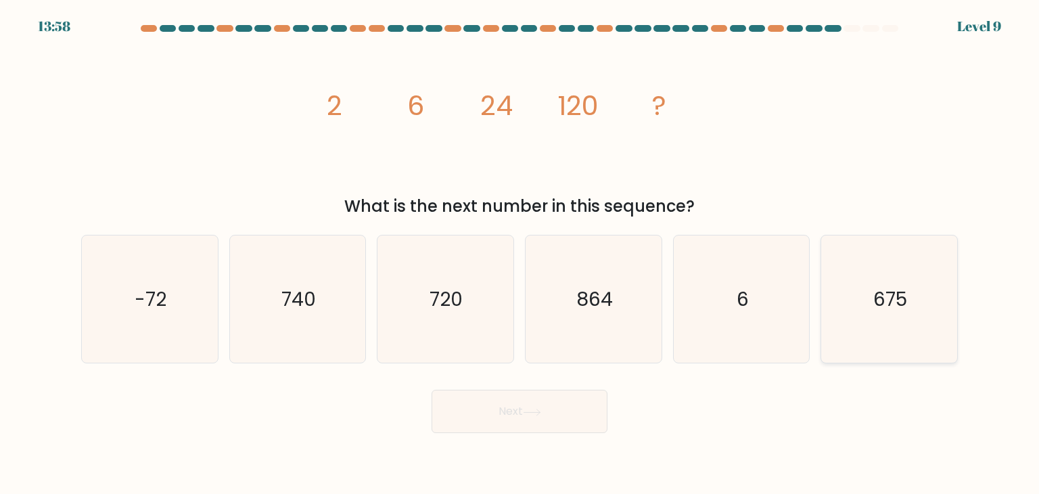
click at [950, 315] on icon "675" at bounding box center [889, 298] width 127 height 127
click at [520, 254] on input "f. 675" at bounding box center [520, 250] width 1 height 7
radio input "true"
click at [505, 419] on button "Next" at bounding box center [520, 411] width 176 height 43
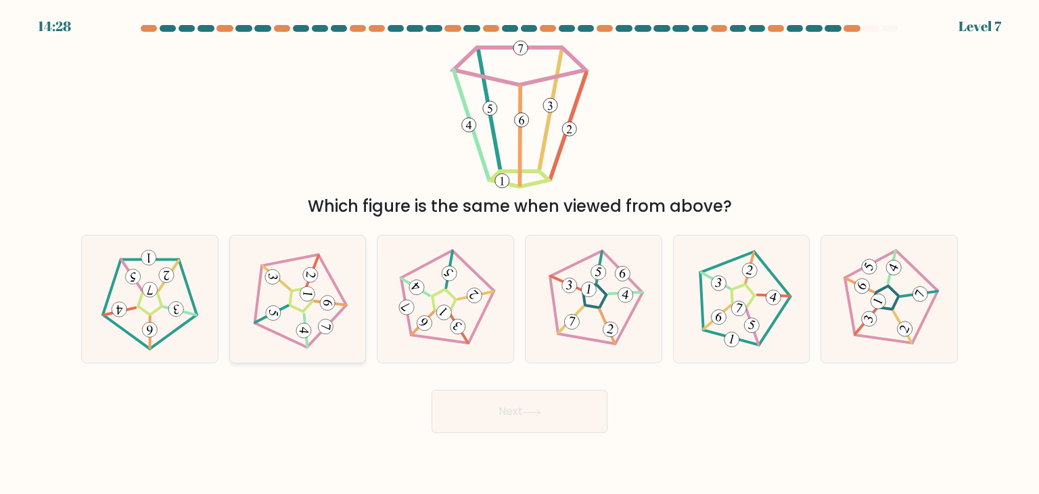
click at [306, 317] on icon at bounding box center [298, 299] width 102 height 102
click at [520, 254] on input "b." at bounding box center [520, 250] width 1 height 7
radio input "true"
click at [498, 401] on button "Next" at bounding box center [520, 411] width 176 height 43
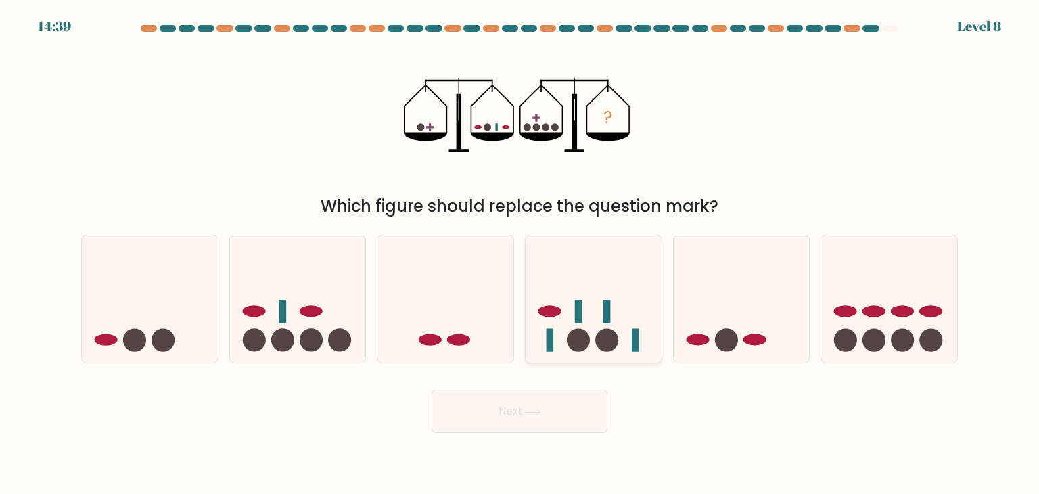
click at [602, 296] on icon at bounding box center [594, 299] width 136 height 112
click at [520, 254] on input "d." at bounding box center [520, 250] width 1 height 7
radio input "true"
click at [579, 414] on button "Next" at bounding box center [520, 411] width 176 height 43
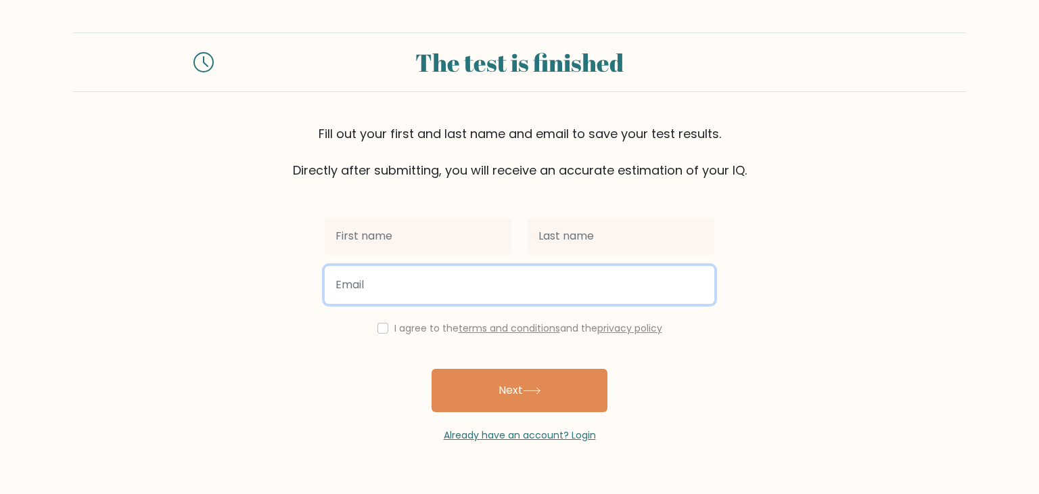
click at [412, 286] on input "email" at bounding box center [520, 285] width 390 height 38
paste input "againretry148@gmail.com"
type input "againretry148@gmail.com"
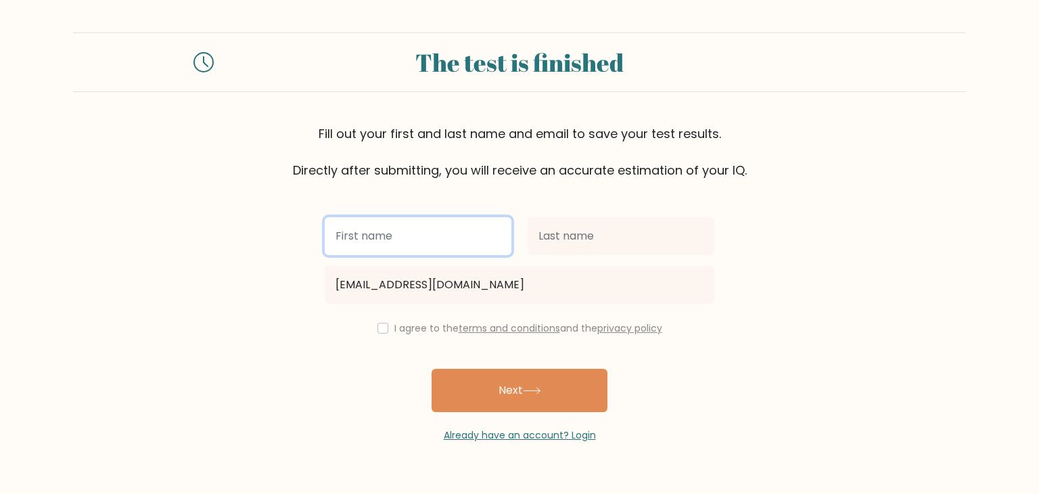
click at [389, 231] on input "text" at bounding box center [418, 236] width 187 height 38
type input "again"
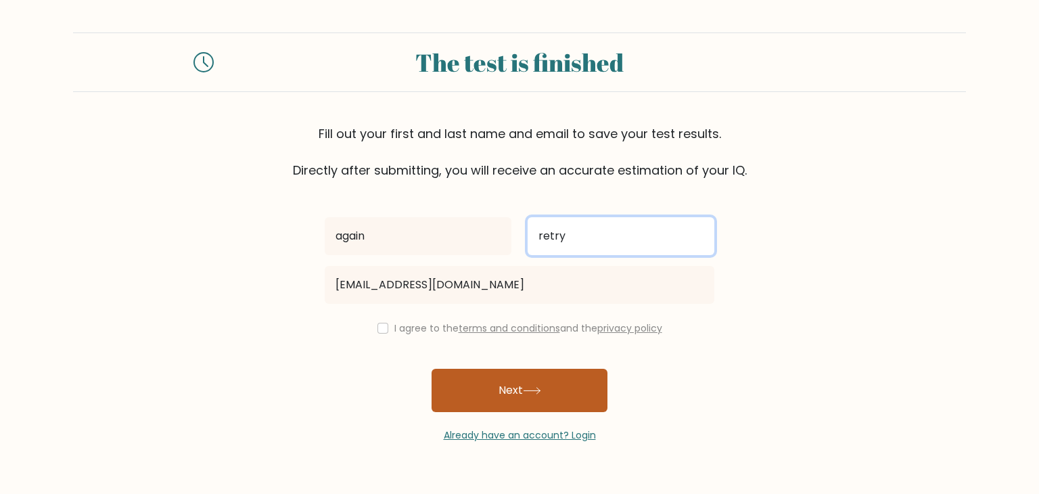
type input "retry"
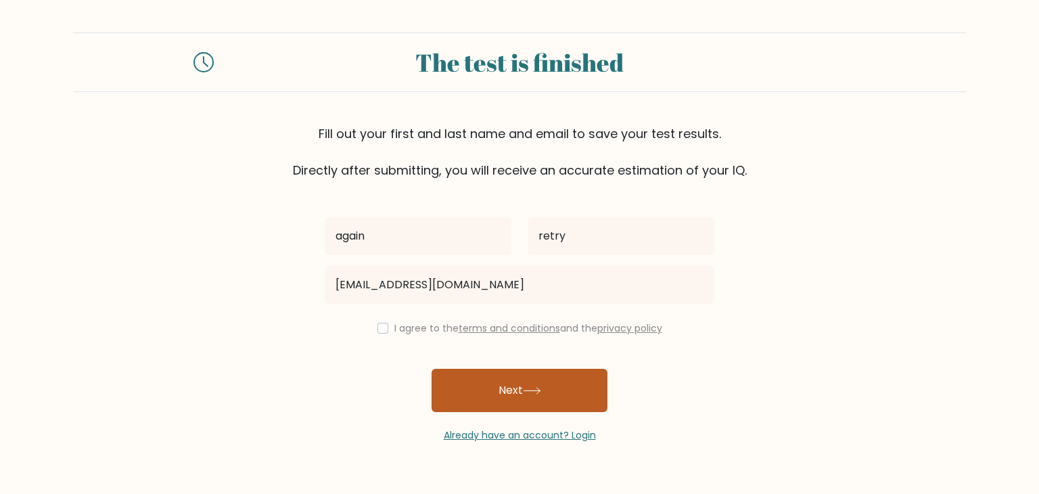
click at [515, 386] on button "Next" at bounding box center [520, 390] width 176 height 43
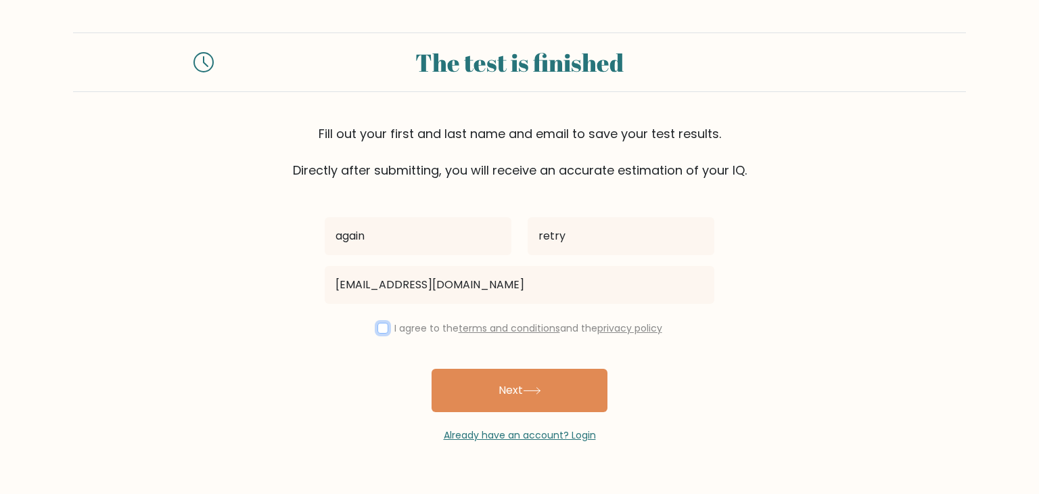
click at [379, 328] on input "checkbox" at bounding box center [383, 328] width 11 height 11
checkbox input "true"
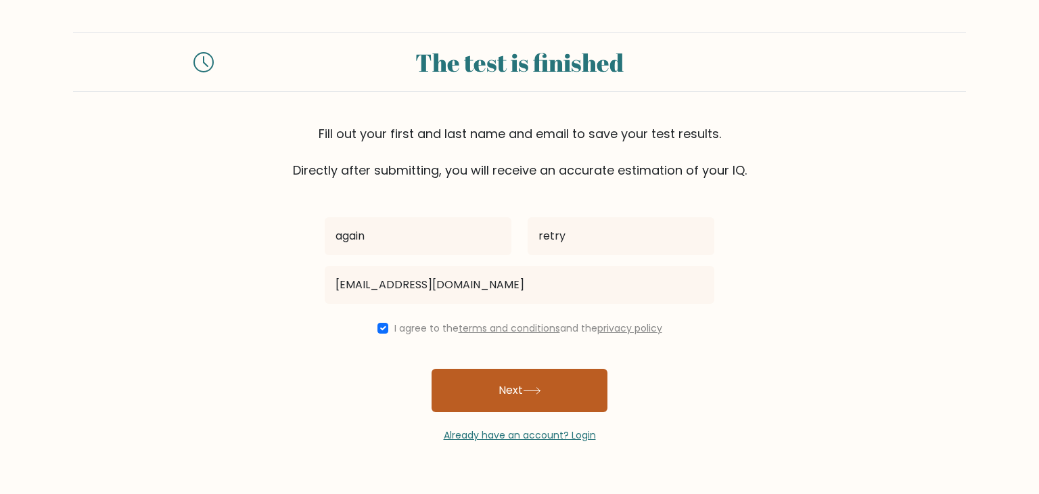
click at [536, 401] on button "Next" at bounding box center [520, 390] width 176 height 43
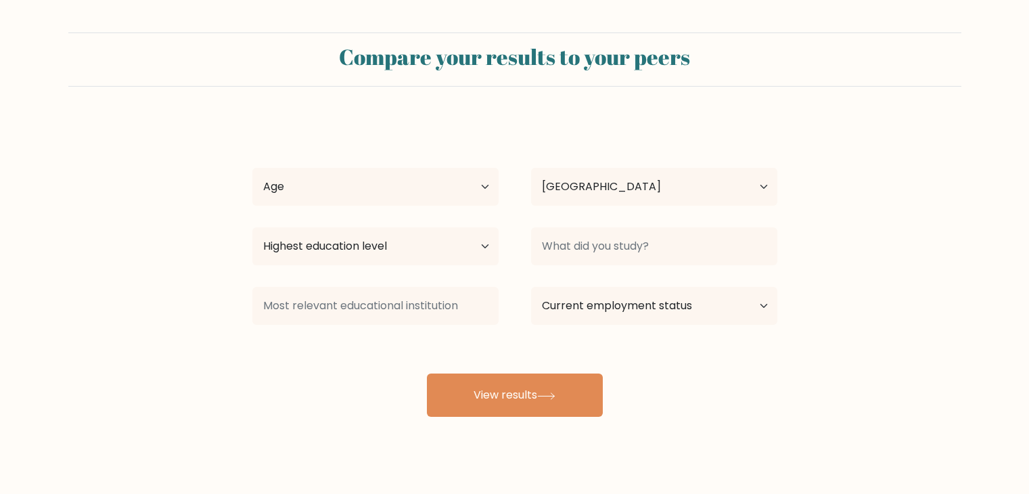
select select "KH"
click at [480, 179] on select "Age Under 18 years old 18-24 years old 25-34 years old 35-44 years old 45-54 ye…" at bounding box center [375, 187] width 246 height 38
select select "18_24"
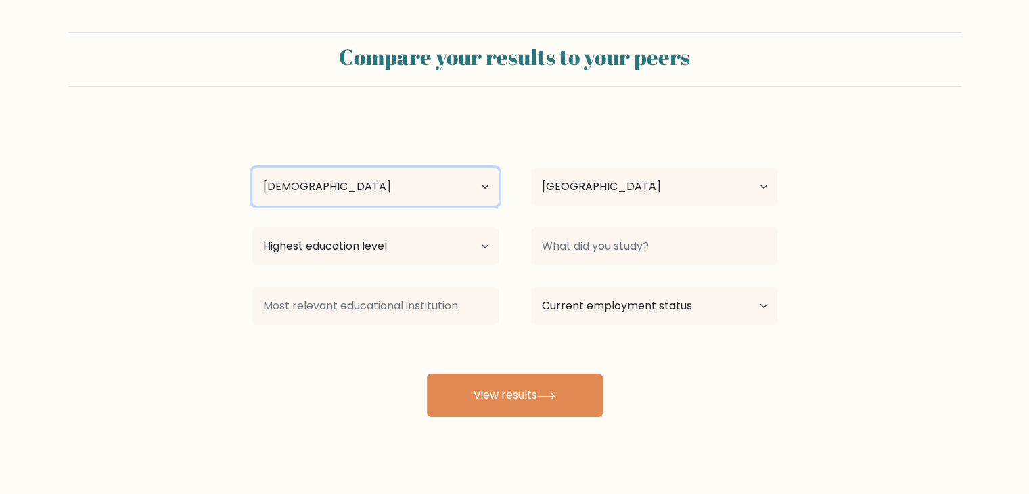
click at [252, 168] on select "Age Under 18 years old 18-24 years old 25-34 years old 35-44 years old 45-54 ye…" at bounding box center [375, 187] width 246 height 38
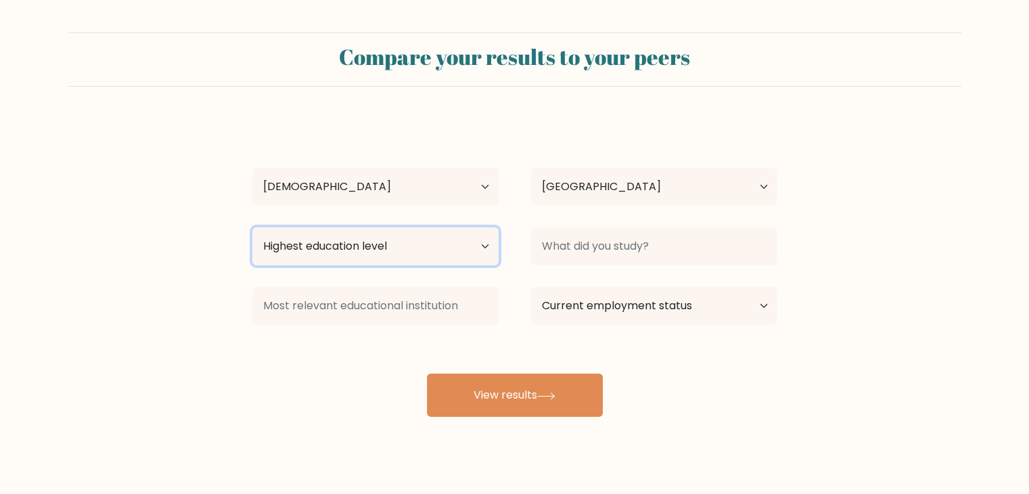
click at [438, 248] on select "Highest education level No schooling Primary Lower Secondary Upper Secondary Oc…" at bounding box center [375, 246] width 246 height 38
select select "bachelors_degree"
click at [252, 227] on select "Highest education level No schooling Primary Lower Secondary Upper Secondary Oc…" at bounding box center [375, 246] width 246 height 38
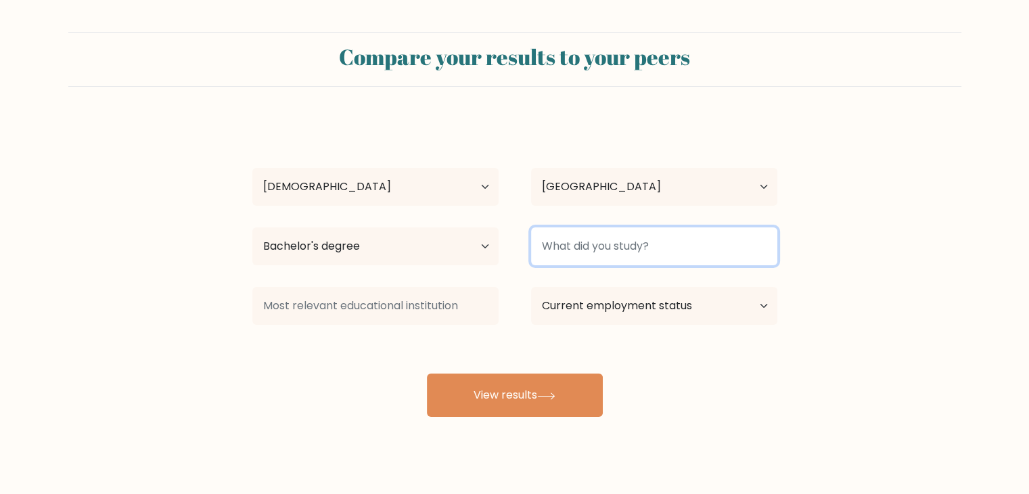
click at [634, 247] on input at bounding box center [654, 246] width 246 height 38
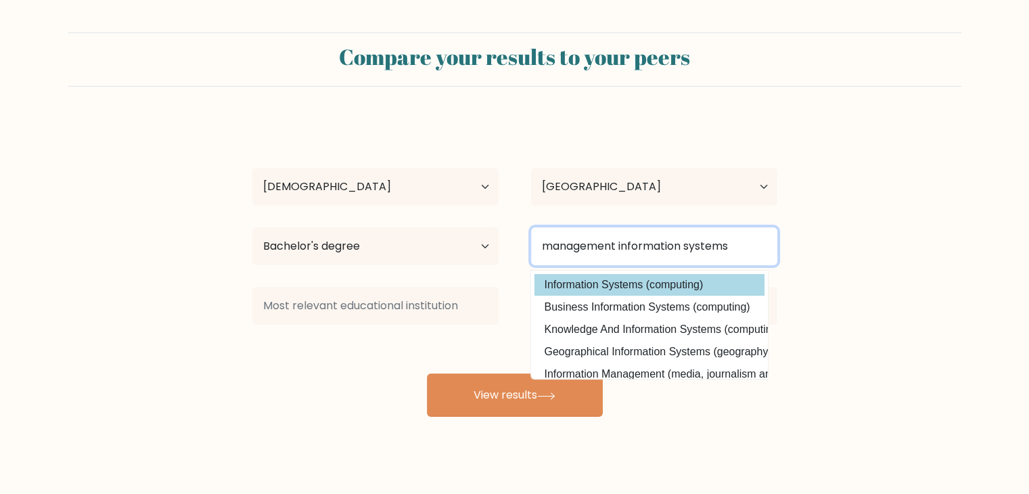
type input "management information systems"
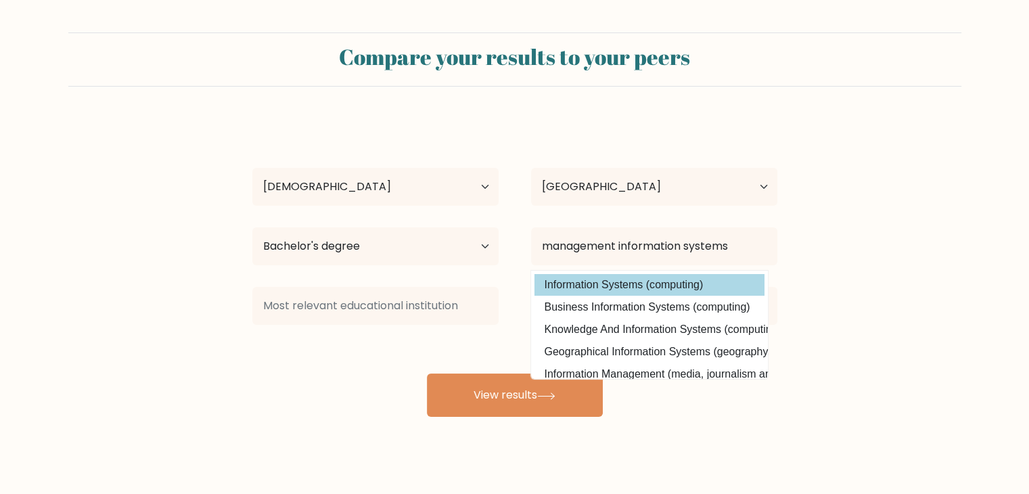
click at [617, 287] on div "again retry Age Under 18 years old 18-24 years old 25-34 years old 35-44 years …" at bounding box center [514, 268] width 541 height 298
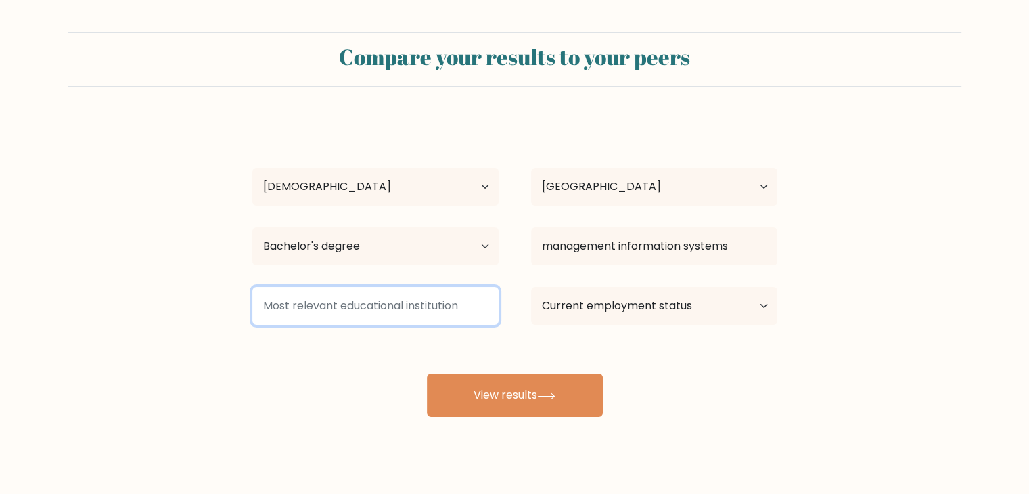
click at [414, 307] on input at bounding box center [375, 306] width 246 height 38
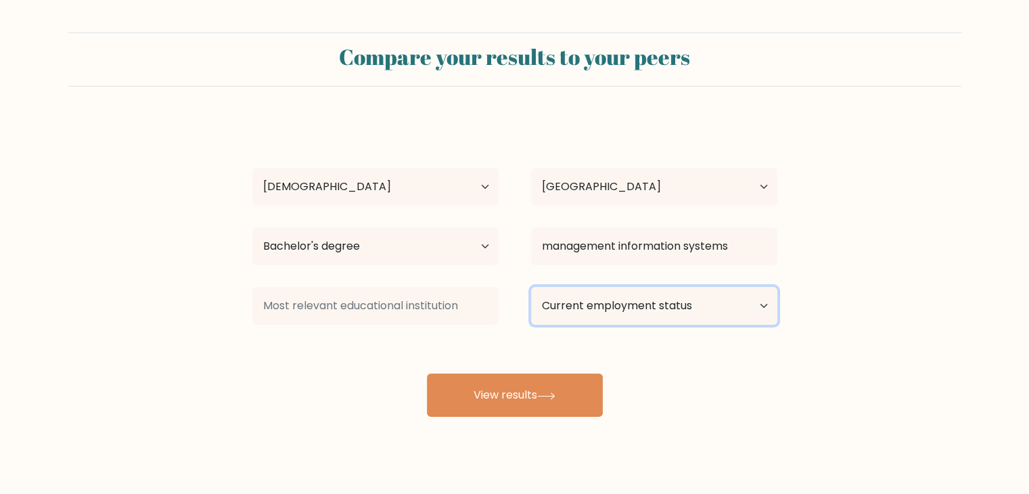
click at [681, 313] on select "Current employment status Employed Student Retired Other / prefer not to answer" at bounding box center [654, 306] width 246 height 38
click at [531, 287] on select "Current employment status Employed Student Retired Other / prefer not to answer" at bounding box center [654, 306] width 246 height 38
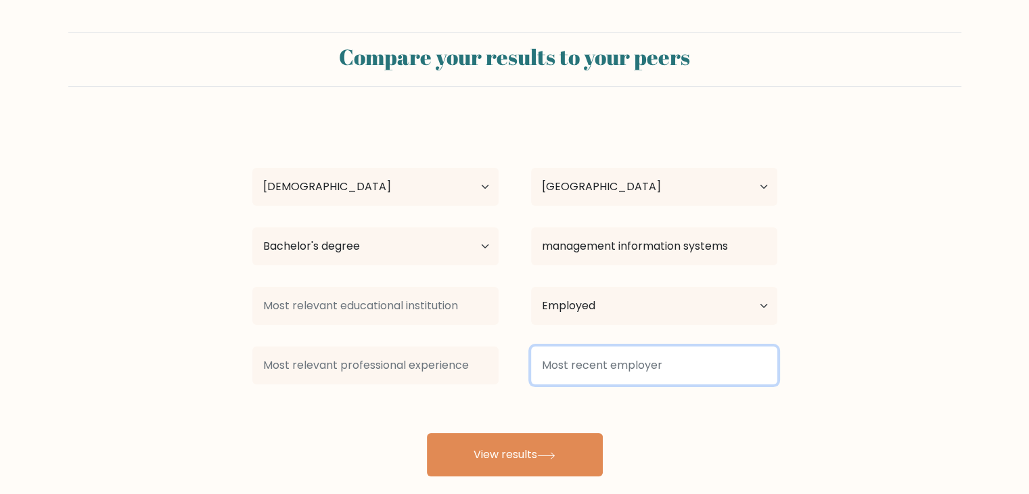
click at [629, 368] on input at bounding box center [654, 365] width 246 height 38
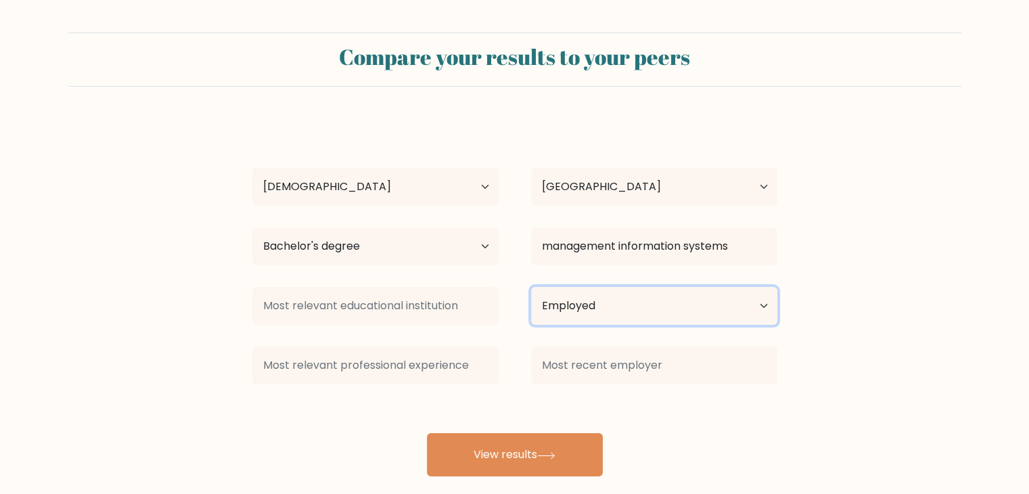
click at [572, 307] on select "Current employment status Employed Student Retired Other / prefer not to answer" at bounding box center [654, 306] width 246 height 38
select select "other"
click at [531, 287] on select "Current employment status Employed Student Retired Other / prefer not to answer" at bounding box center [654, 306] width 246 height 38
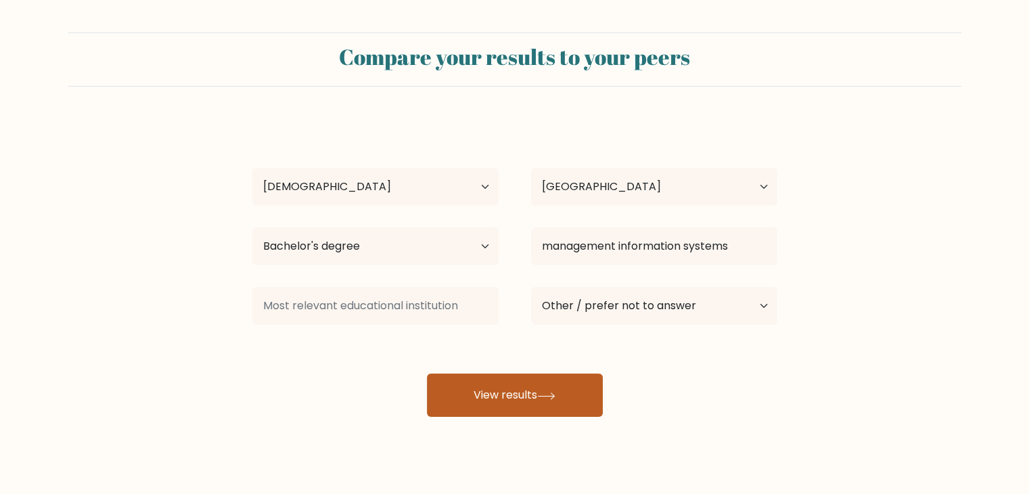
click at [548, 409] on button "View results" at bounding box center [515, 395] width 176 height 43
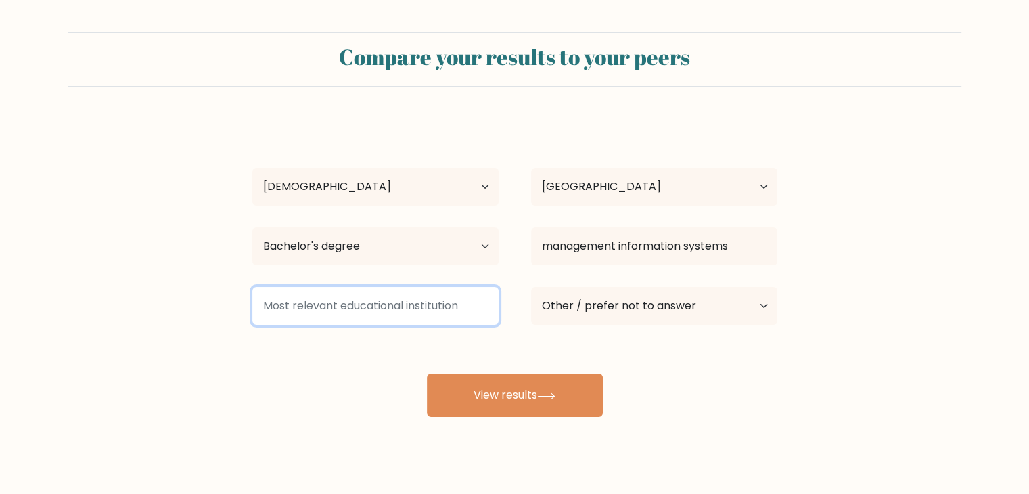
drag, startPoint x: 265, startPoint y: 304, endPoint x: 450, endPoint y: 304, distance: 185.4
click at [450, 304] on input at bounding box center [375, 306] width 246 height 38
type input "setec"
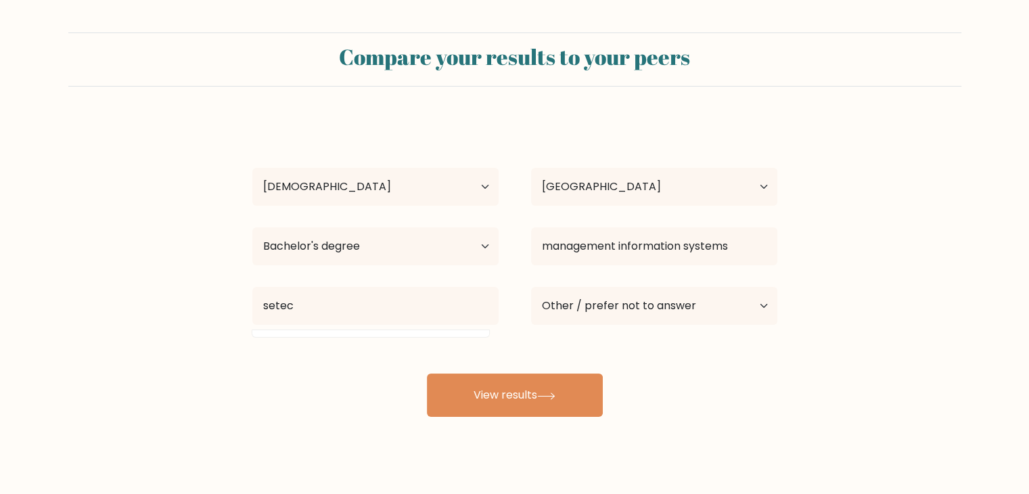
click at [396, 373] on div "again retry Age Under 18 years old 18-24 years old 25-34 years old 35-44 years …" at bounding box center [514, 268] width 541 height 298
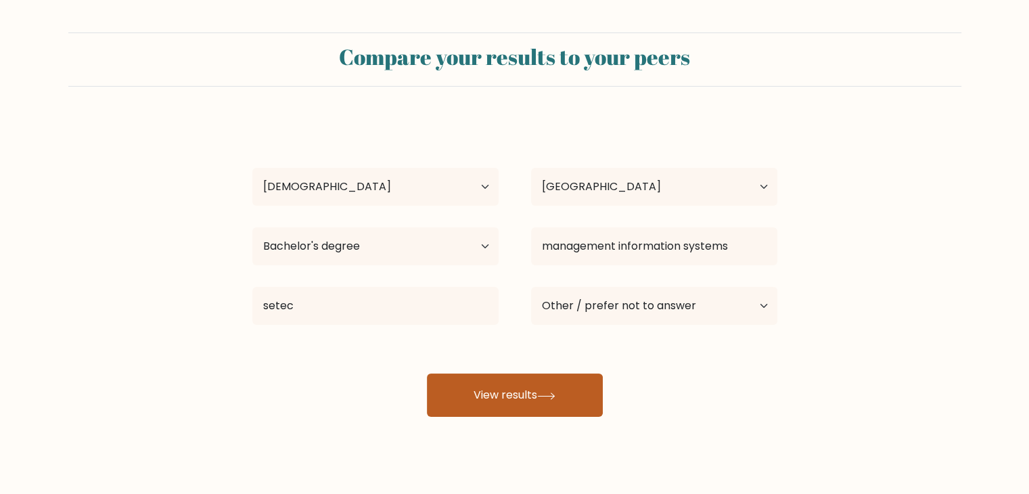
click at [513, 389] on button "View results" at bounding box center [515, 395] width 176 height 43
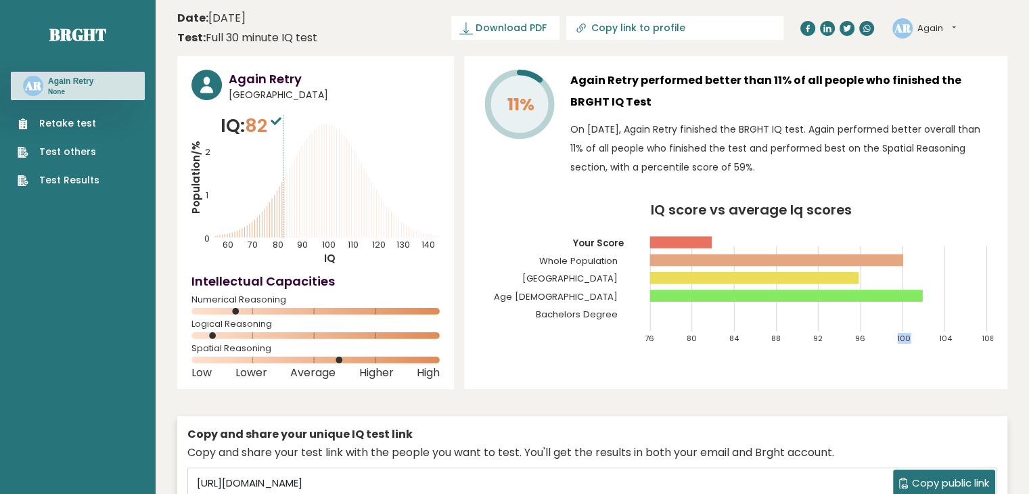
drag, startPoint x: 897, startPoint y: 339, endPoint x: 928, endPoint y: 339, distance: 31.8
click at [928, 339] on icon "IQ score vs average Iq scores 76 80 84 88 92 96 100 104 108 Your Score Whole Po…" at bounding box center [735, 280] width 515 height 152
click at [915, 364] on div "11% Again Retry performed better than 11% of all people who finished the BRGHT …" at bounding box center [735, 222] width 543 height 333
drag, startPoint x: 338, startPoint y: 360, endPoint x: 356, endPoint y: 360, distance: 17.6
click at [356, 360] on icon at bounding box center [315, 360] width 248 height 7
